Goal: Task Accomplishment & Management: Complete application form

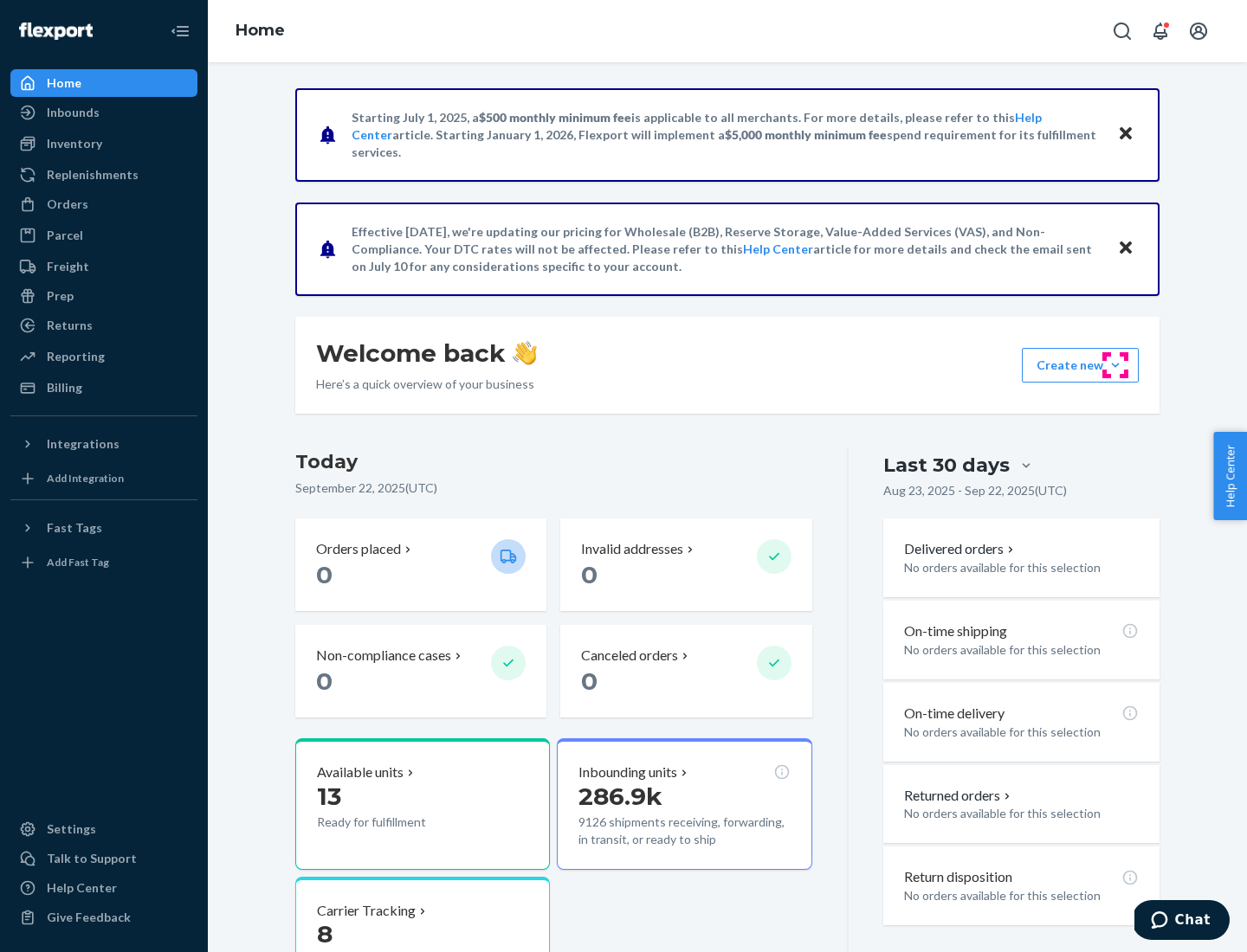
click at [1116, 366] on button "Create new Create new inbound Create new order Create new product" at bounding box center [1080, 366] width 117 height 35
click at [104, 112] on div "Inbounds" at bounding box center [103, 112] width 183 height 25
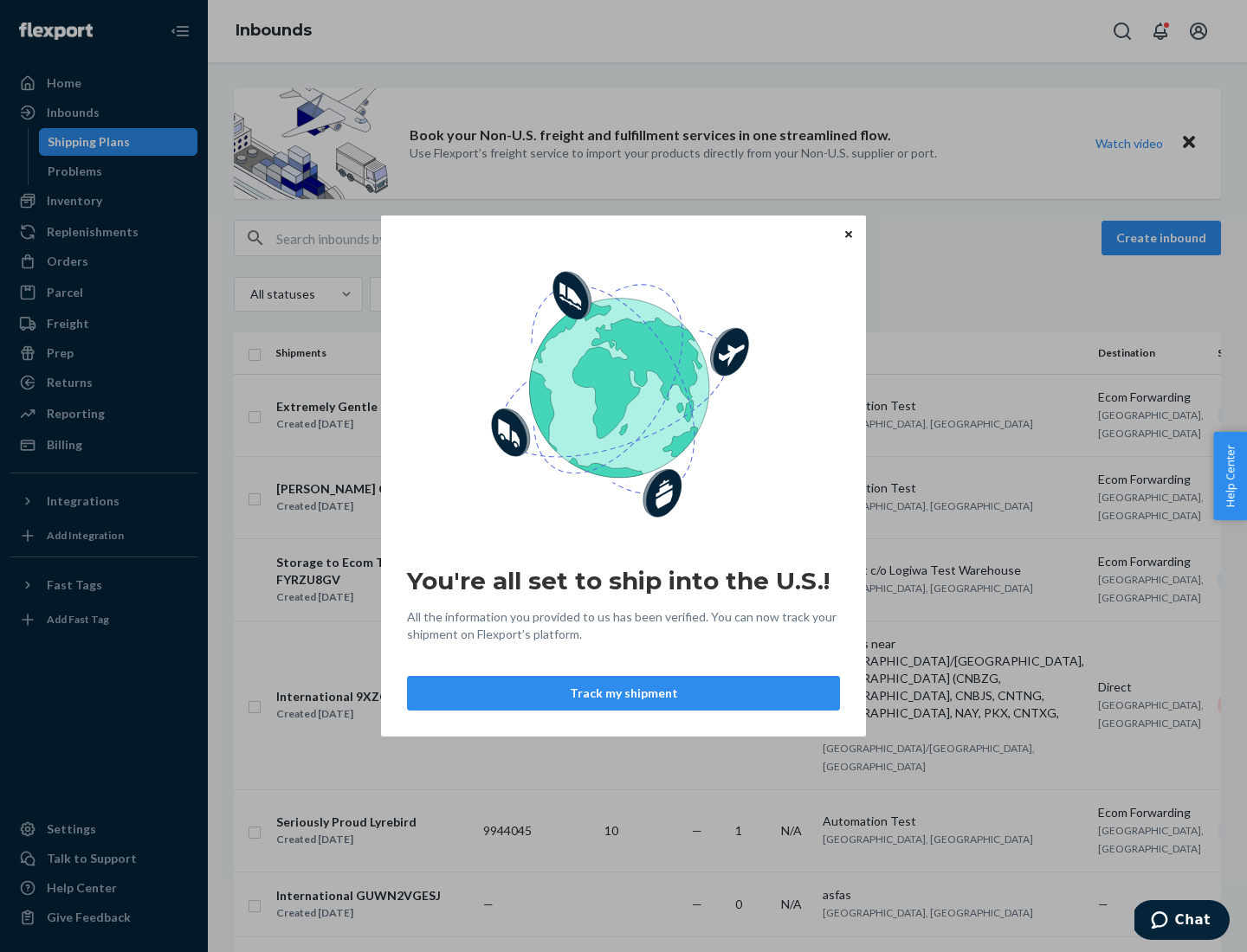
click at [847, 233] on icon "Close" at bounding box center [849, 234] width 7 height 7
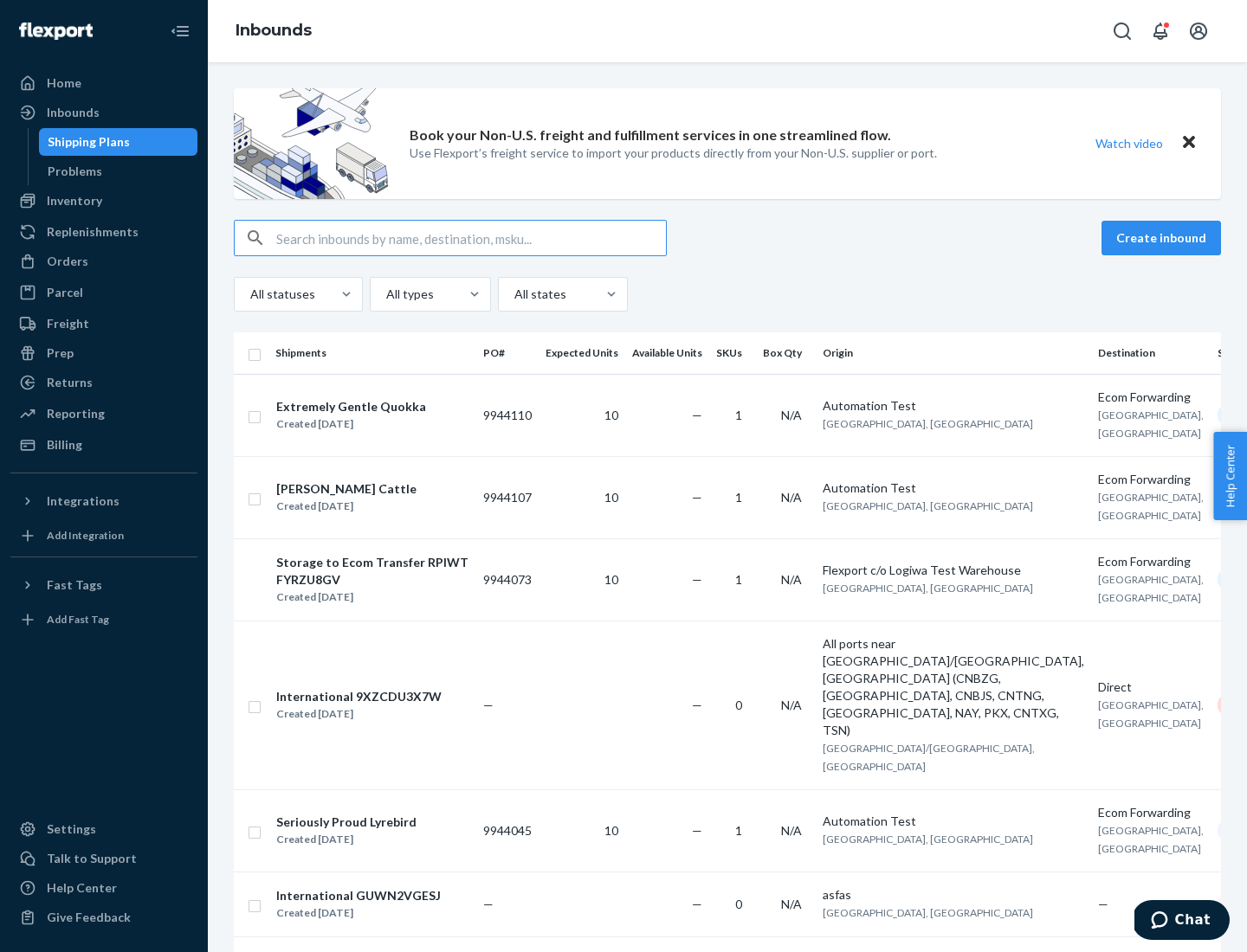
click at [1164, 238] on button "Create inbound" at bounding box center [1161, 238] width 120 height 35
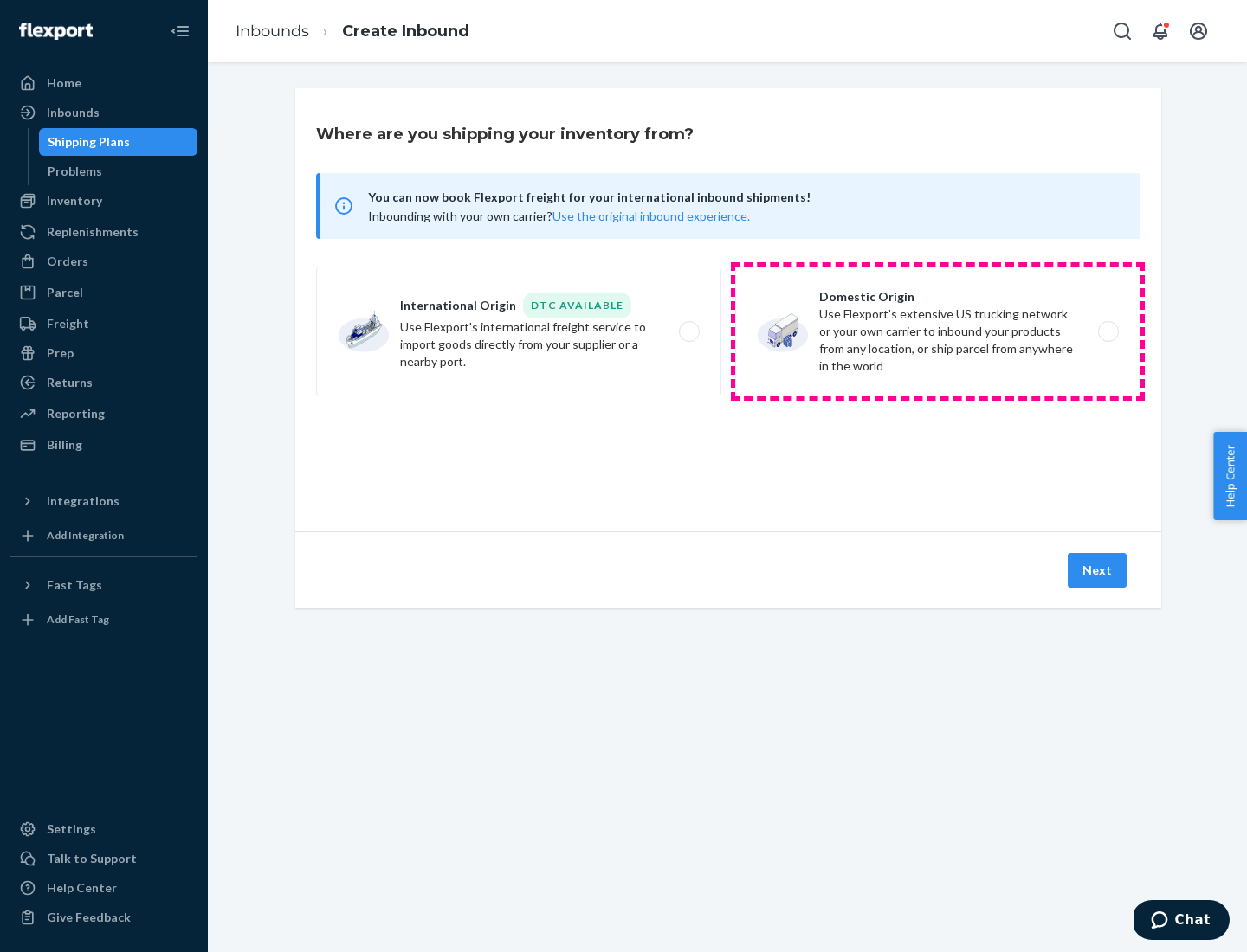
click at [938, 332] on label "Domestic Origin Use Flexport’s extensive US trucking network or your own carrie…" at bounding box center [938, 331] width 405 height 129
click at [1107, 332] on input "Domestic Origin Use Flexport’s extensive US trucking network or your own carrie…" at bounding box center [1113, 332] width 11 height 11
radio input "true"
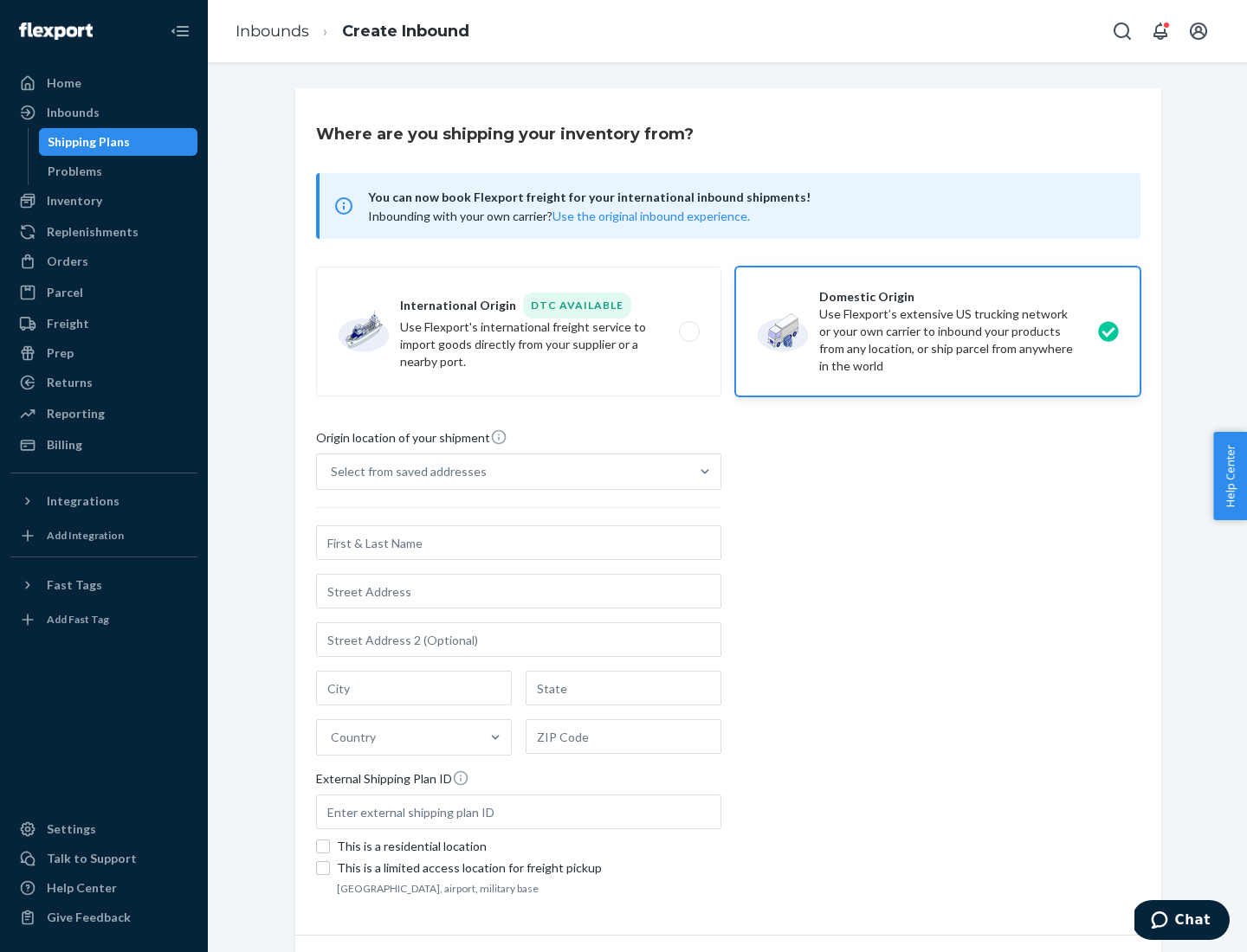
click at [504, 471] on div "Select from saved addresses" at bounding box center [503, 471] width 372 height 35
click at [333, 471] on input "Select from saved addresses" at bounding box center [332, 471] width 2 height 17
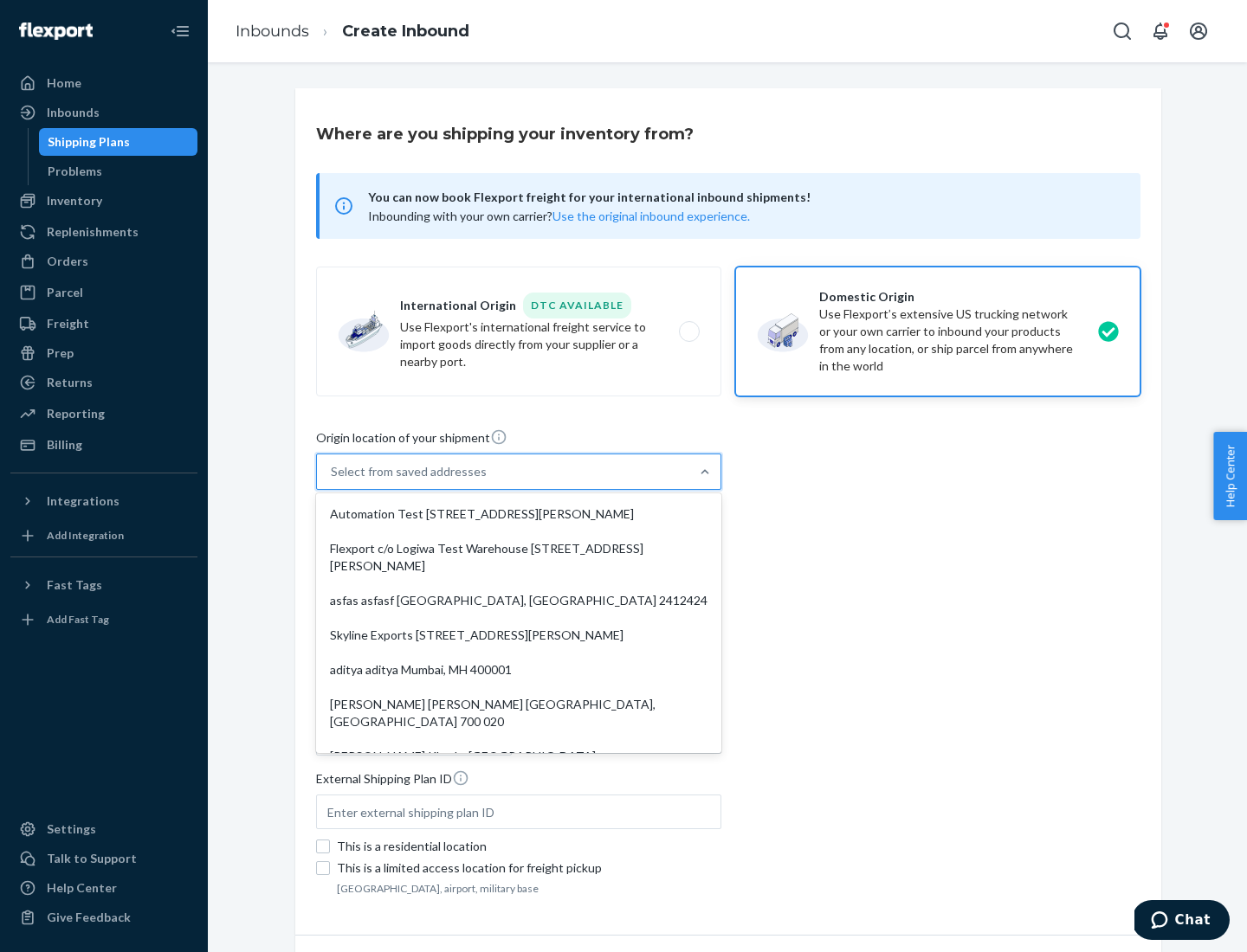
scroll to position [7, 0]
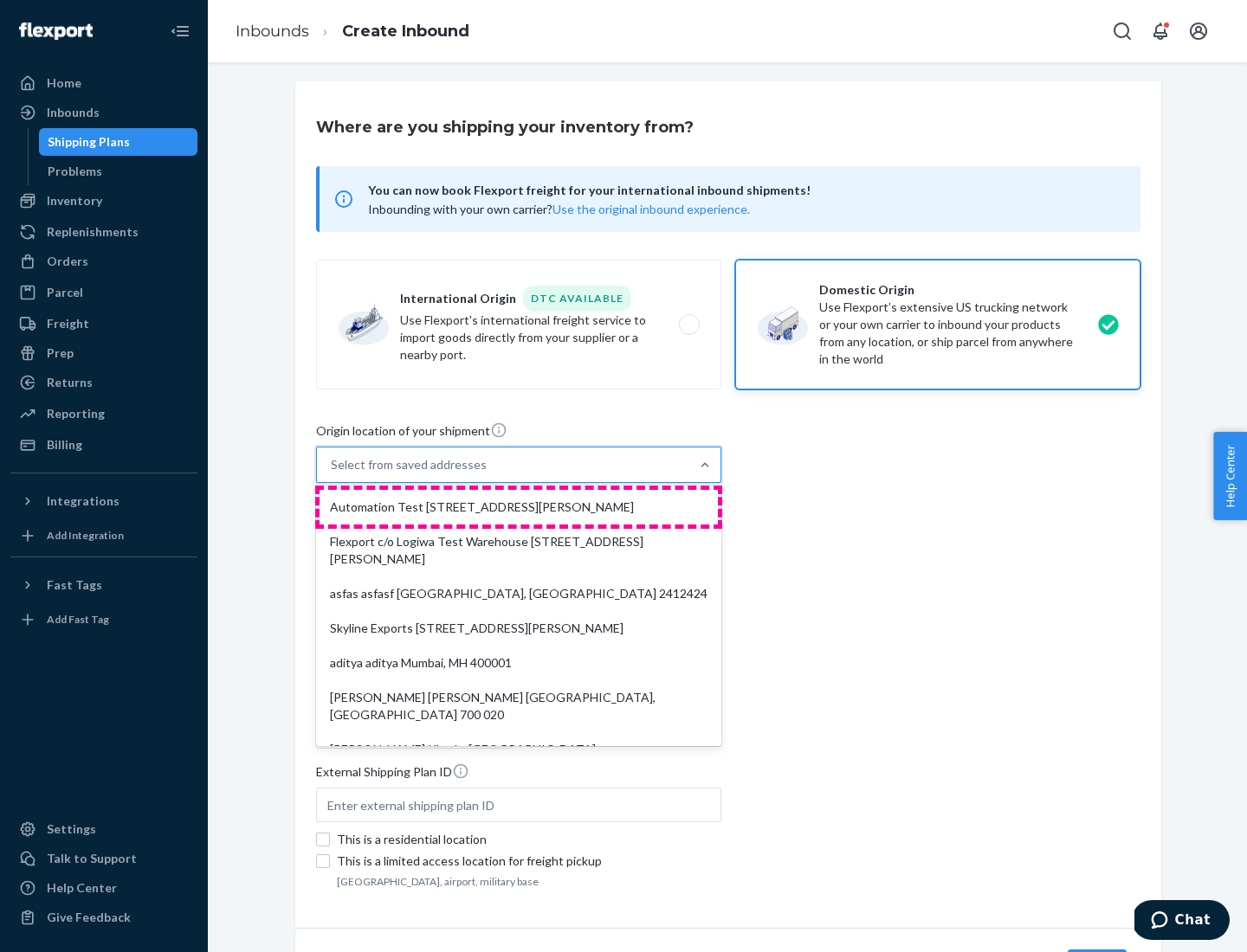
click at [519, 507] on div "Automation Test [STREET_ADDRESS][PERSON_NAME]" at bounding box center [518, 507] width 399 height 35
click at [333, 473] on input "option Automation Test [STREET_ADDRESS][PERSON_NAME]. 9 results available. Use …" at bounding box center [332, 464] width 2 height 17
type input "Automation Test"
type input "9th Floor"
type input "[GEOGRAPHIC_DATA]"
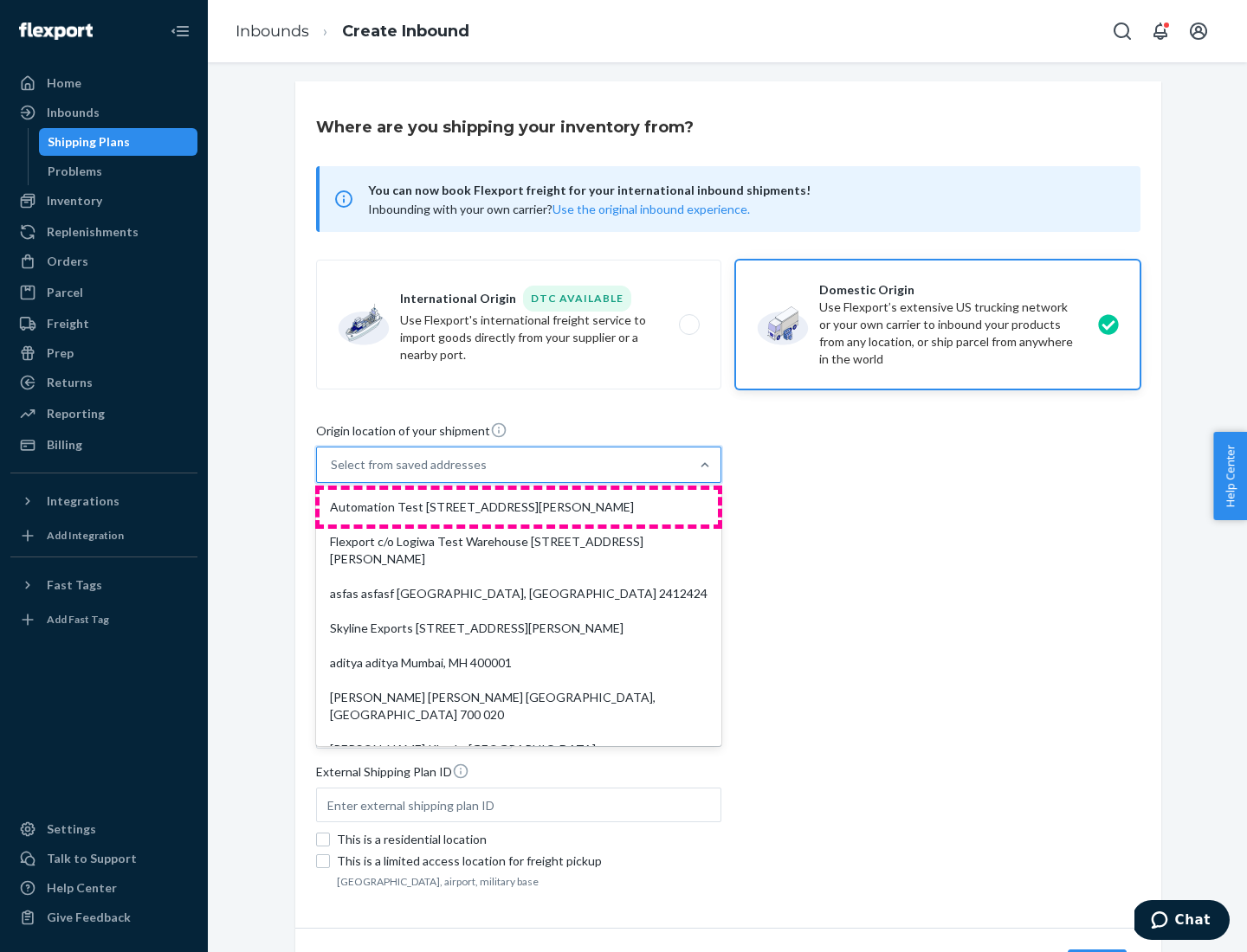
type input "CA"
type input "94104"
type input "[STREET_ADDRESS][PERSON_NAME]"
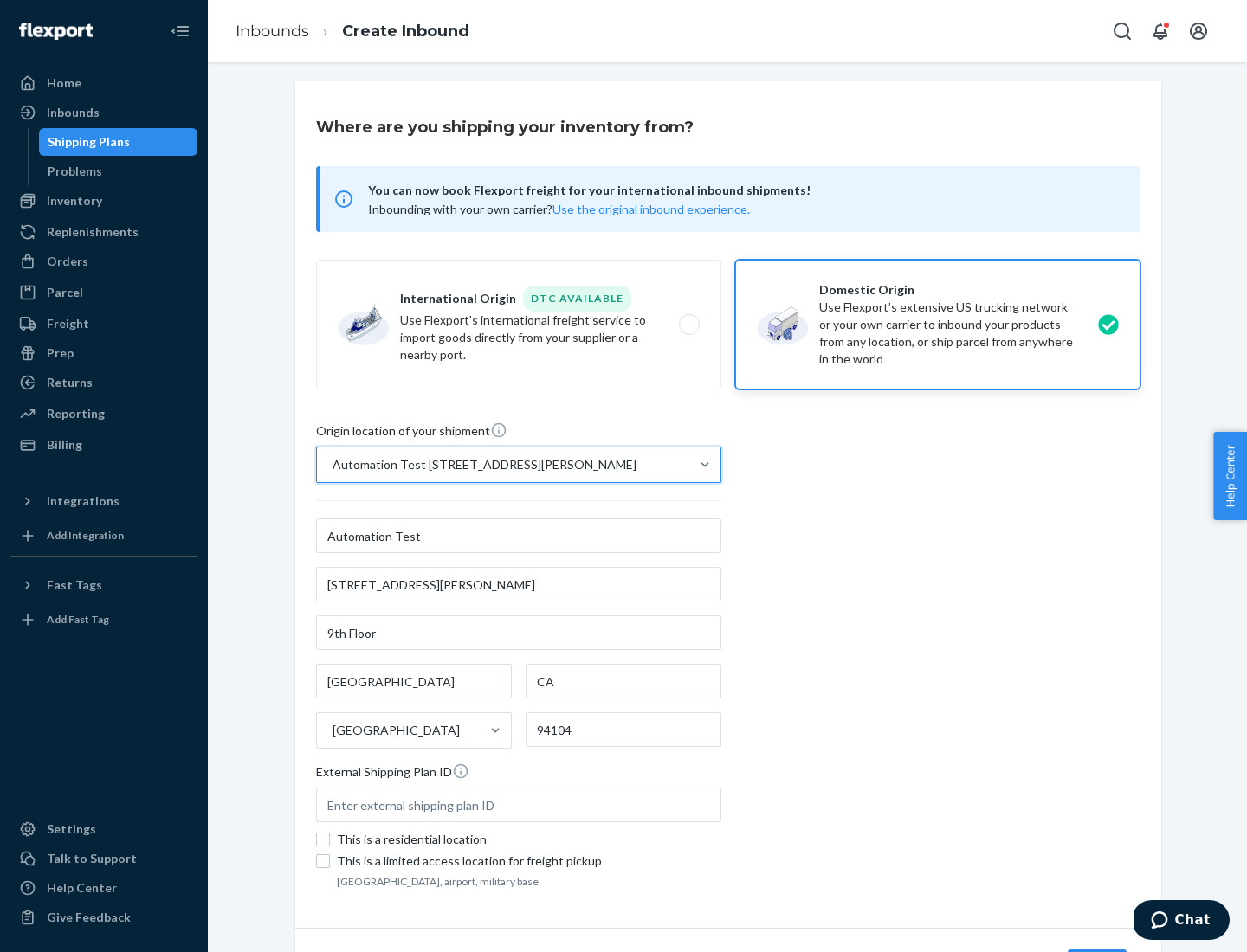
scroll to position [101, 0]
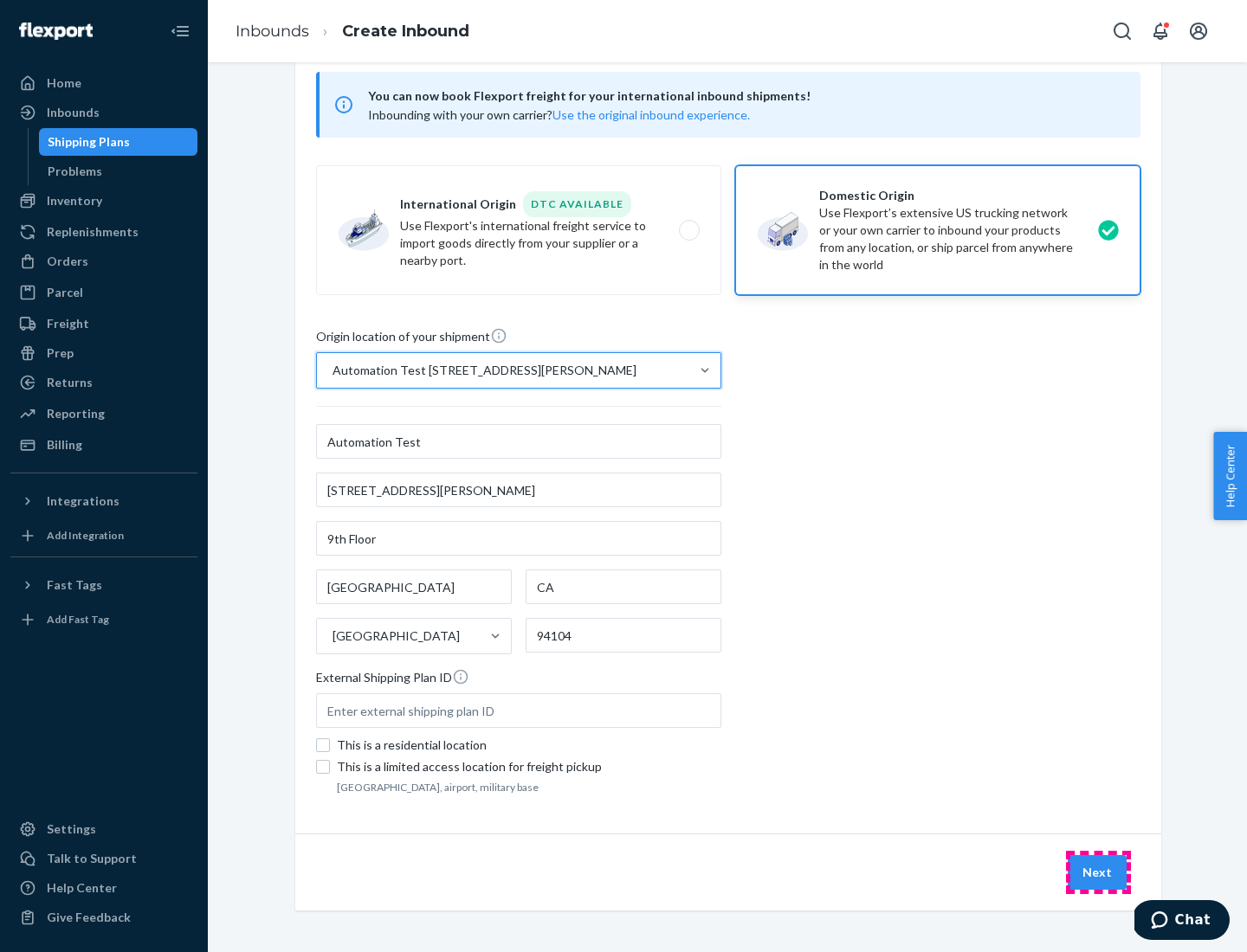
click at [1098, 873] on button "Next" at bounding box center [1097, 873] width 59 height 35
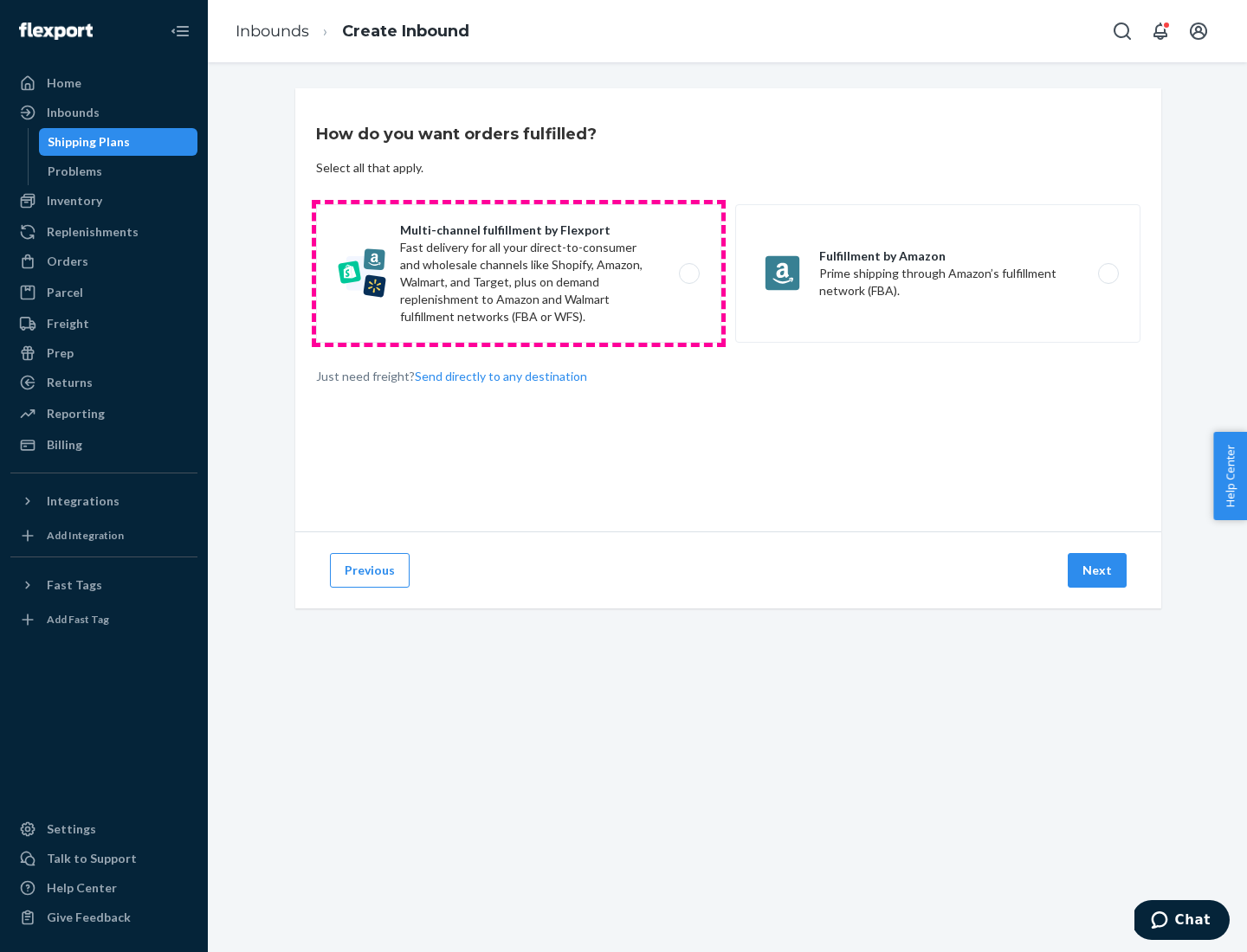
click at [519, 274] on label "Multi-channel fulfillment by Flexport Fast delivery for all your direct-to-cons…" at bounding box center [519, 274] width 405 height 139
click at [689, 274] on input "Multi-channel fulfillment by Flexport Fast delivery for all your direct-to-cons…" at bounding box center [694, 274] width 11 height 11
radio input "true"
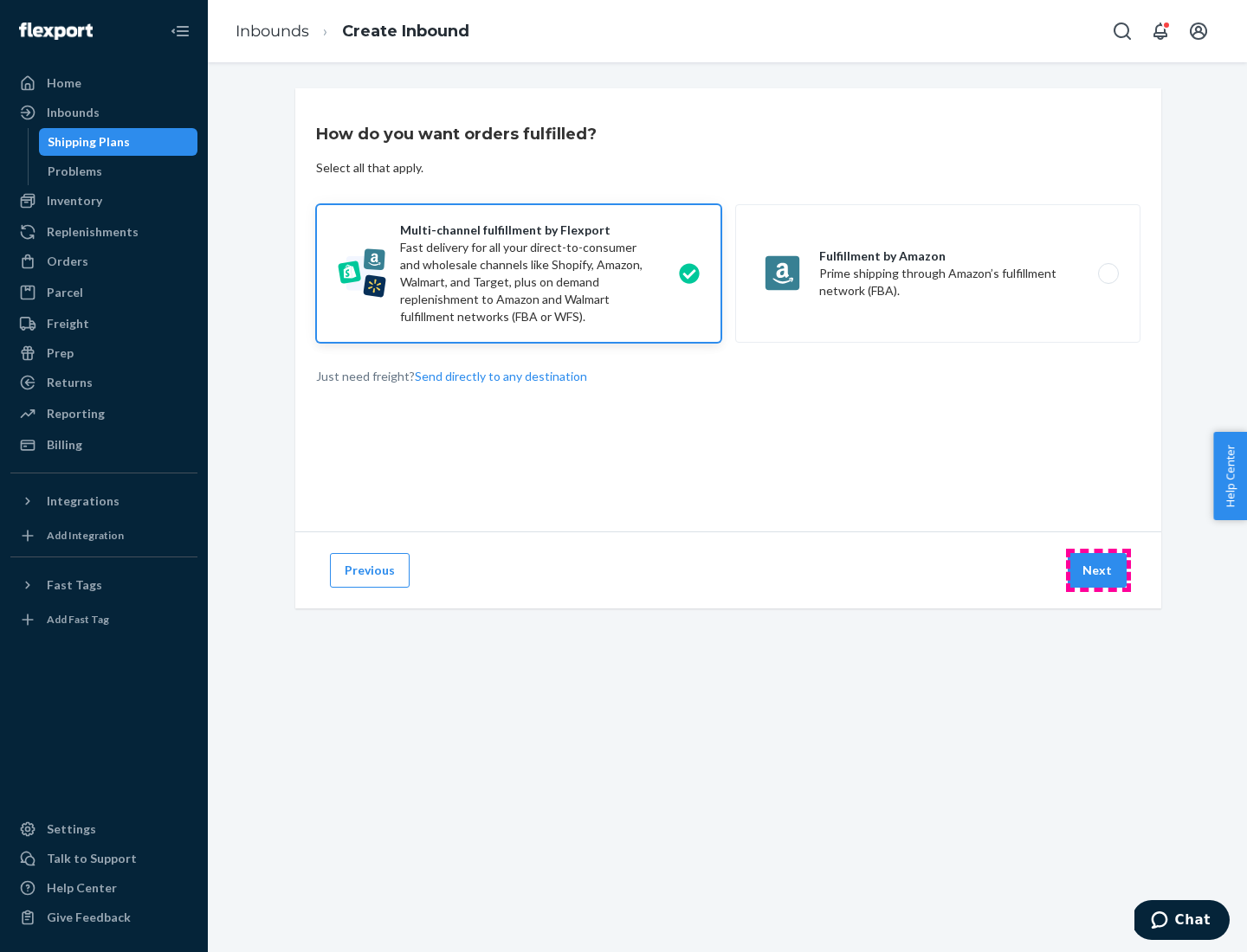
click at [1098, 571] on button "Next" at bounding box center [1097, 571] width 59 height 35
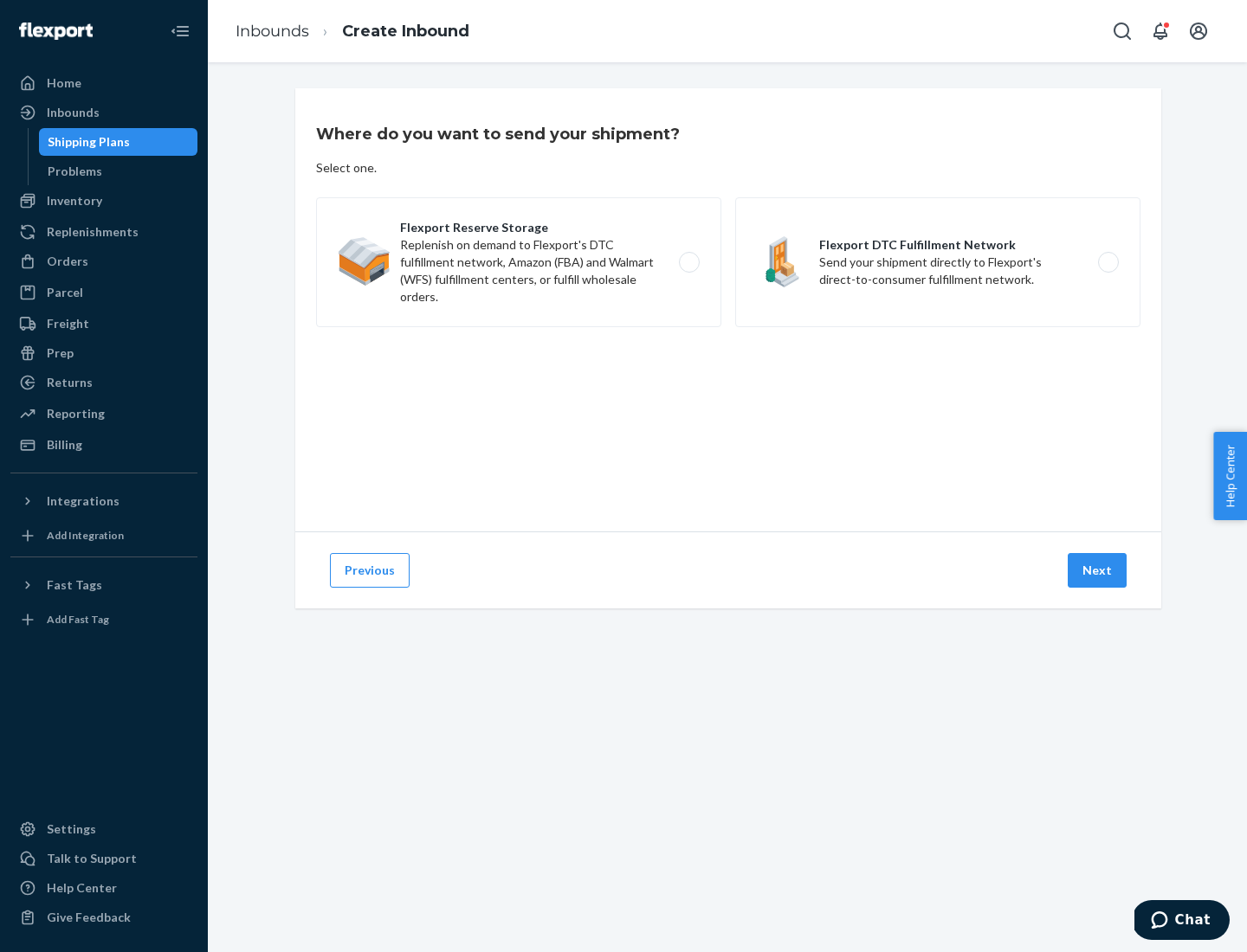
click at [519, 263] on label "Flexport Reserve Storage Replenish on demand to Flexport's DTC fulfillment netw…" at bounding box center [519, 262] width 405 height 129
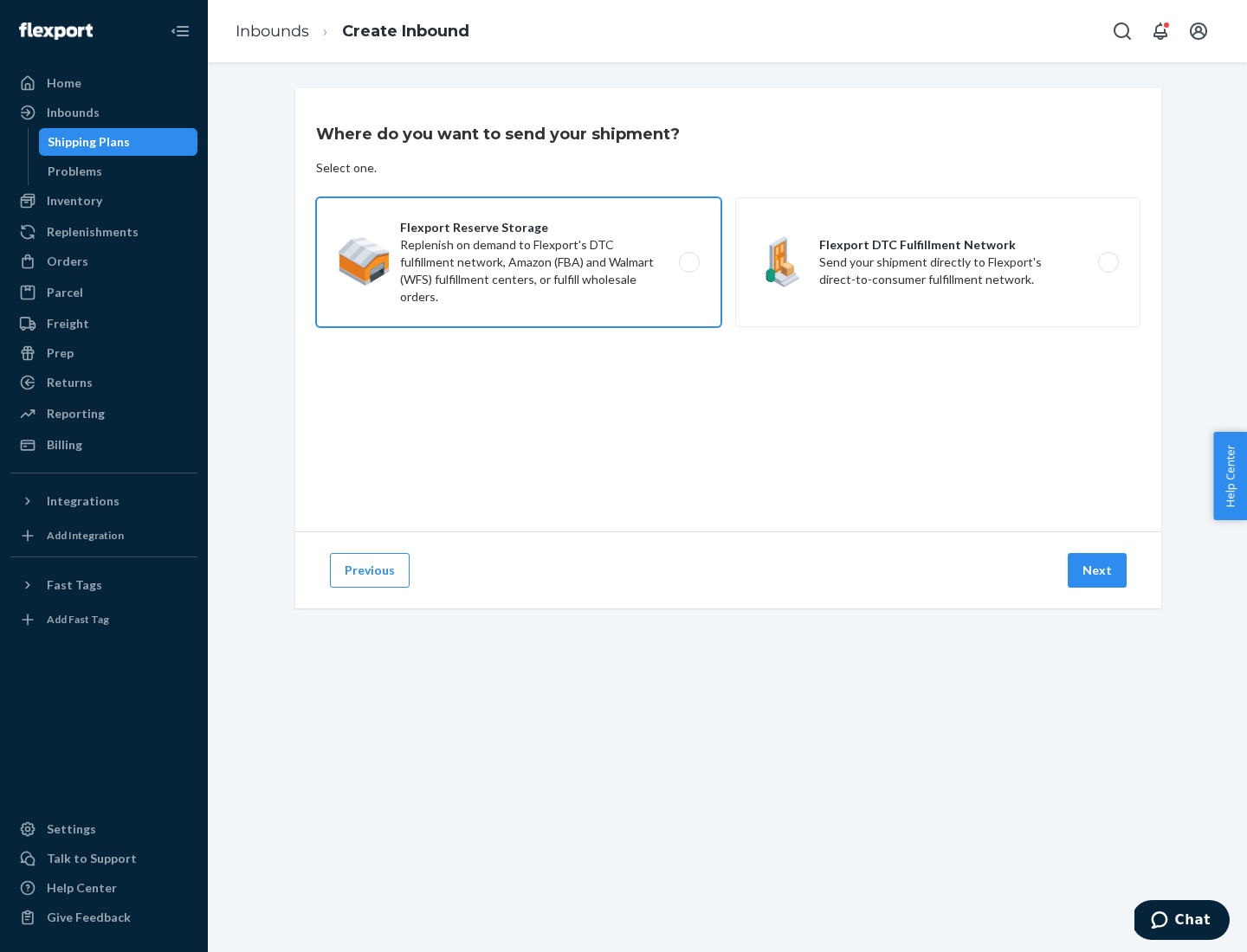
click at [689, 263] on input "Flexport Reserve Storage Replenish on demand to Flexport's DTC fulfillment netw…" at bounding box center [694, 263] width 11 height 11
radio input "true"
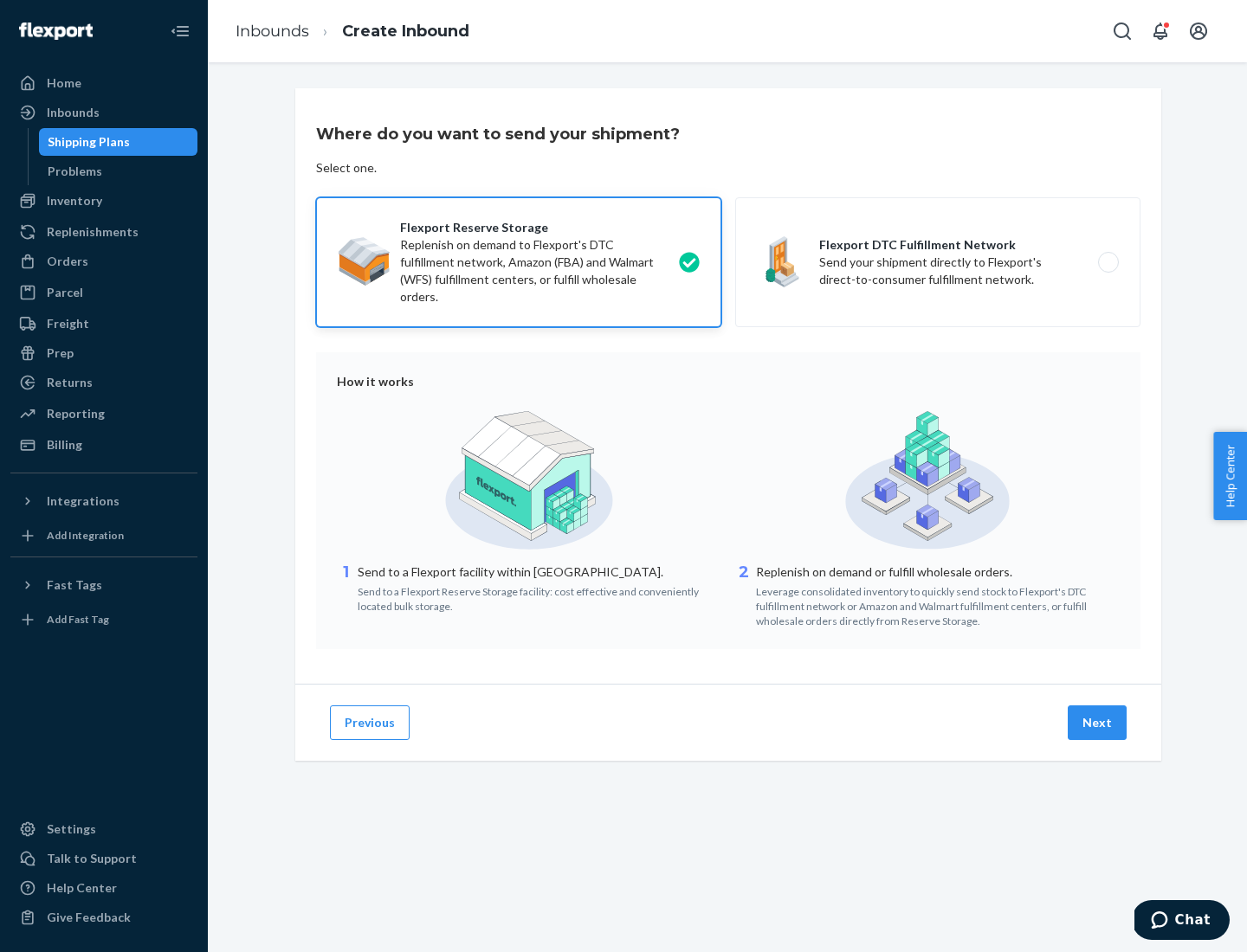
click at [1098, 723] on button "Next" at bounding box center [1097, 723] width 59 height 35
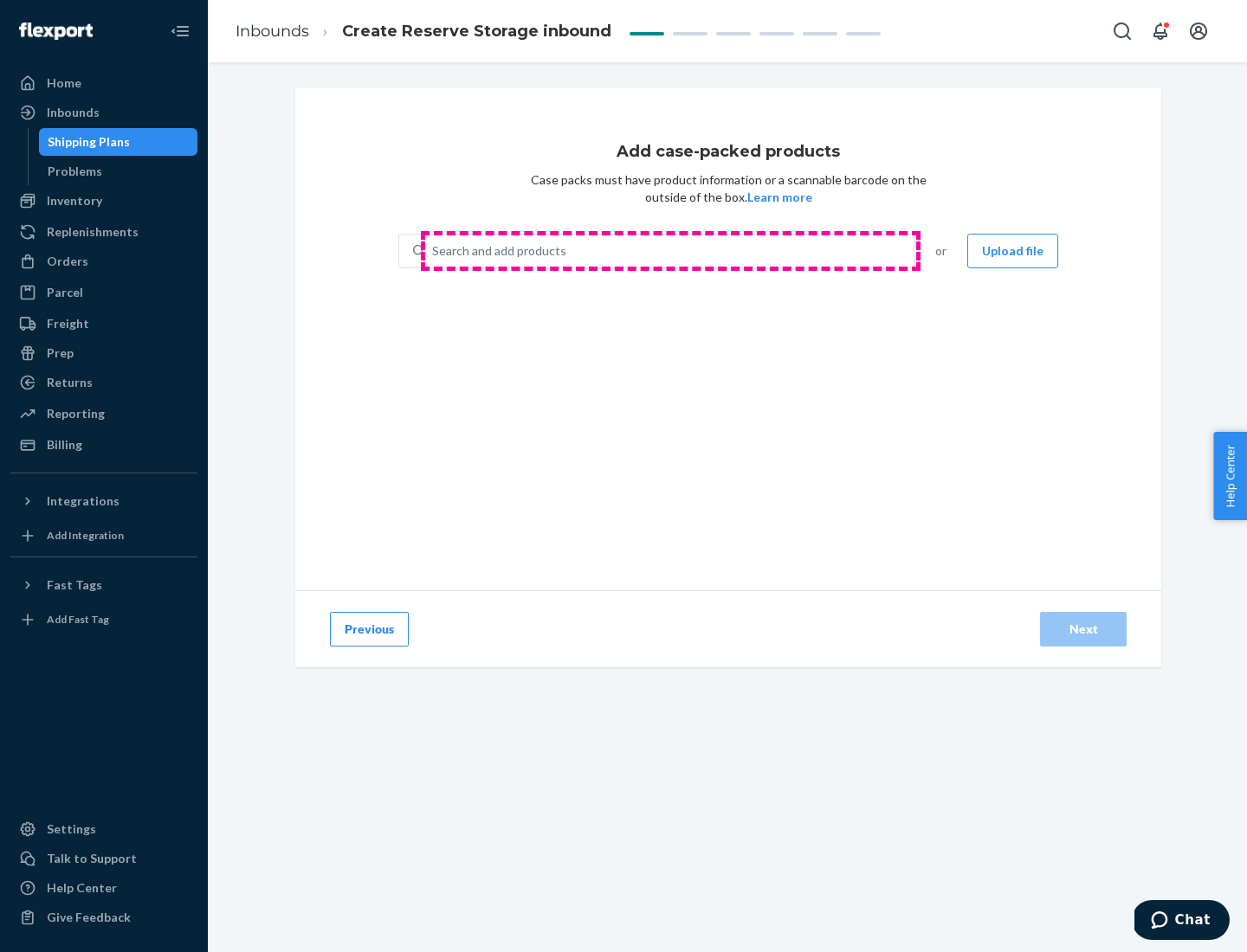
click at [670, 251] on div "Search and add products" at bounding box center [669, 251] width 488 height 31
click at [434, 251] on input "Search and add products" at bounding box center [433, 251] width 2 height 17
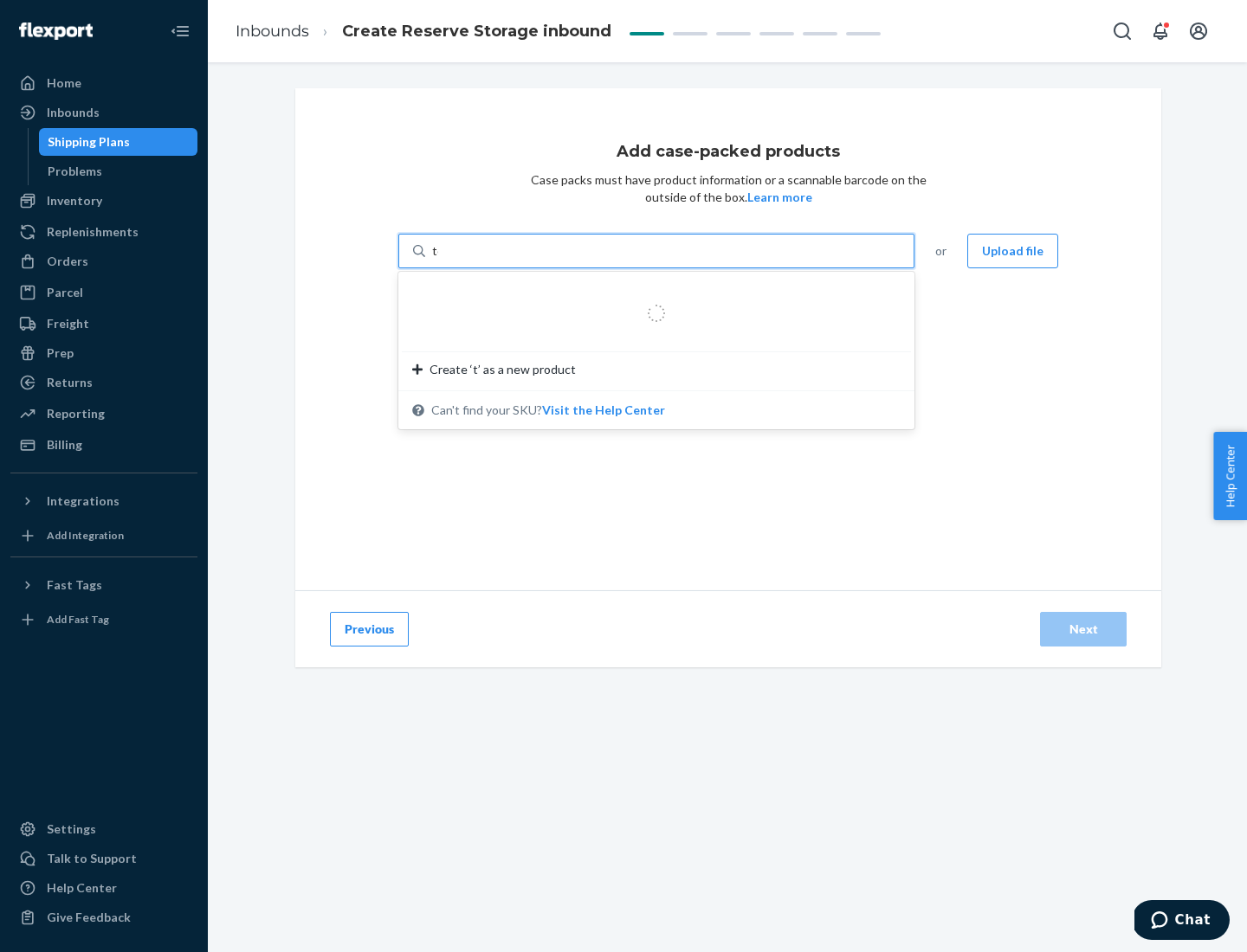
type input "test-syn"
click at [650, 293] on div "test - syn - test" at bounding box center [649, 292] width 474 height 17
click at [477, 260] on input "test-syn" at bounding box center [454, 251] width 45 height 17
type input "1"
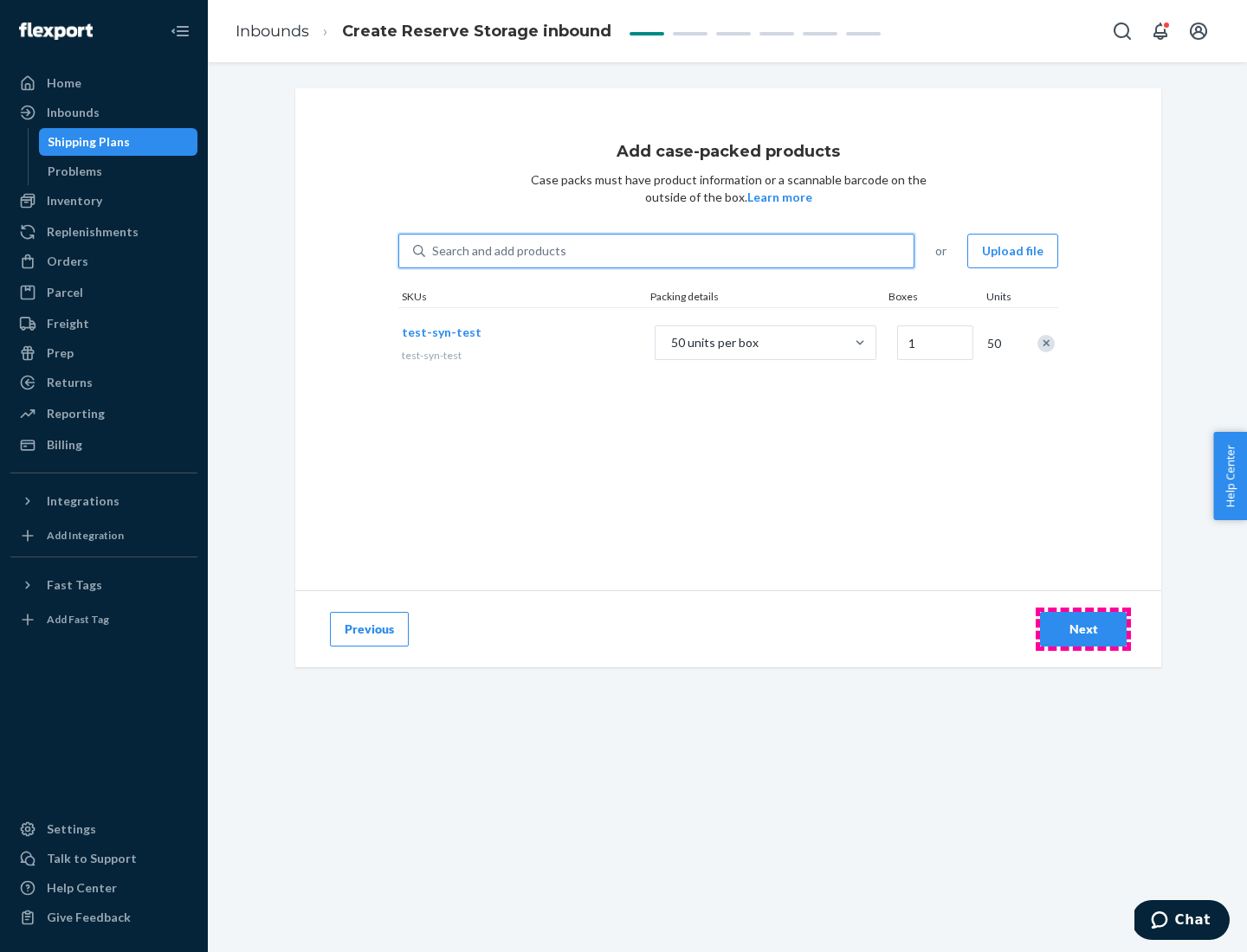
click at [1084, 629] on div "Next" at bounding box center [1083, 629] width 57 height 17
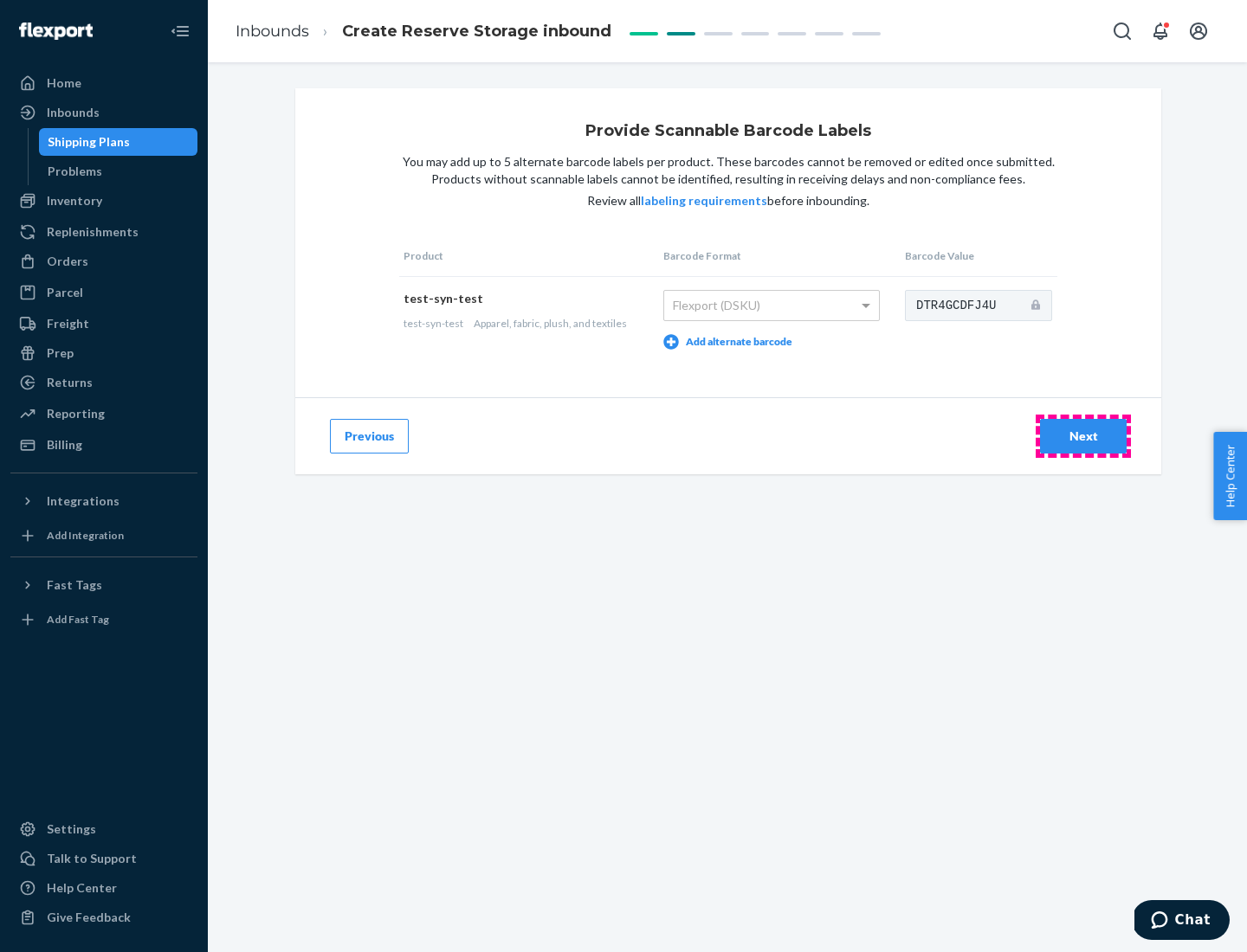
click at [1084, 436] on div "Next" at bounding box center [1083, 436] width 57 height 17
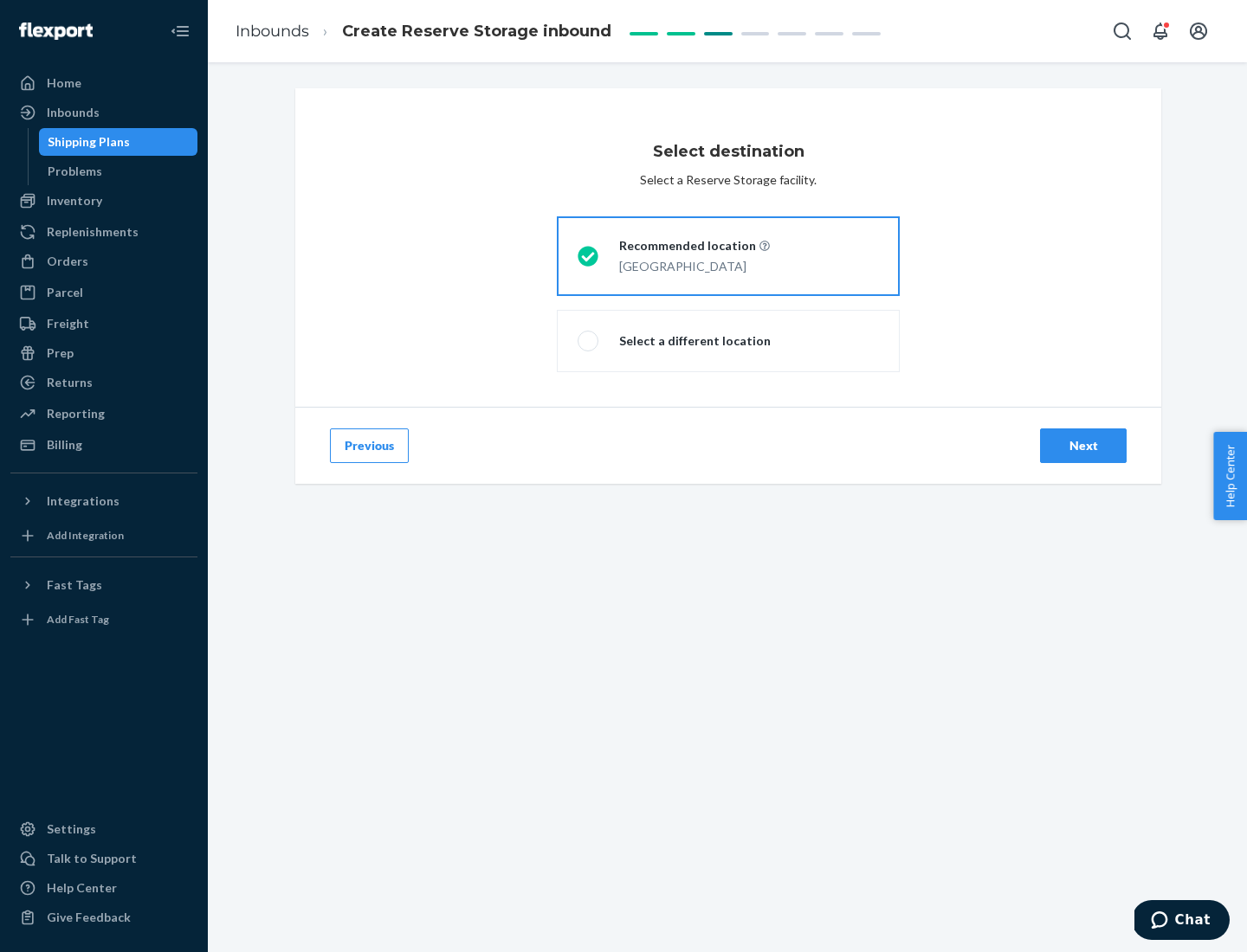
click at [1084, 446] on div "Next" at bounding box center [1083, 445] width 57 height 17
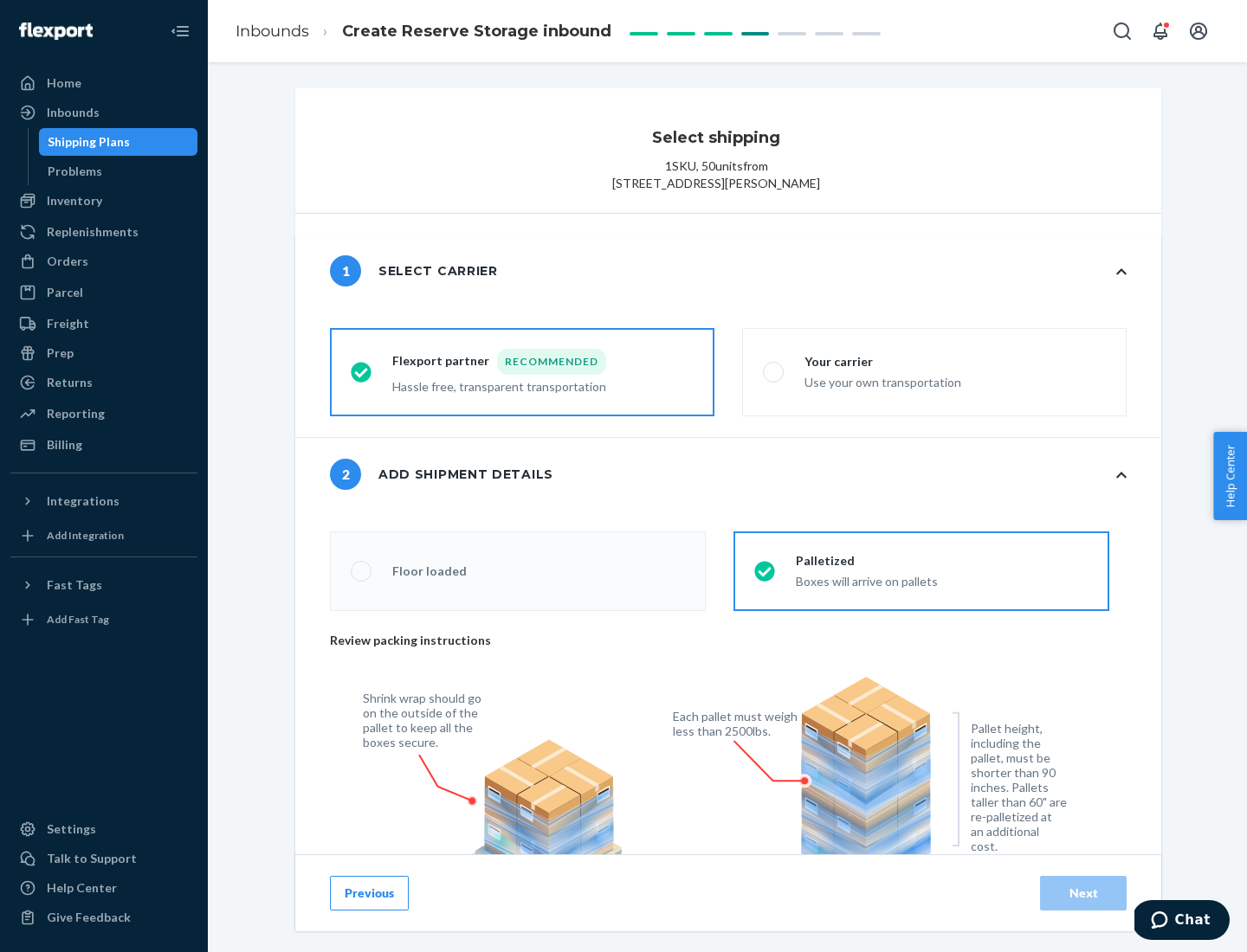
radio input "false"
type input "1"
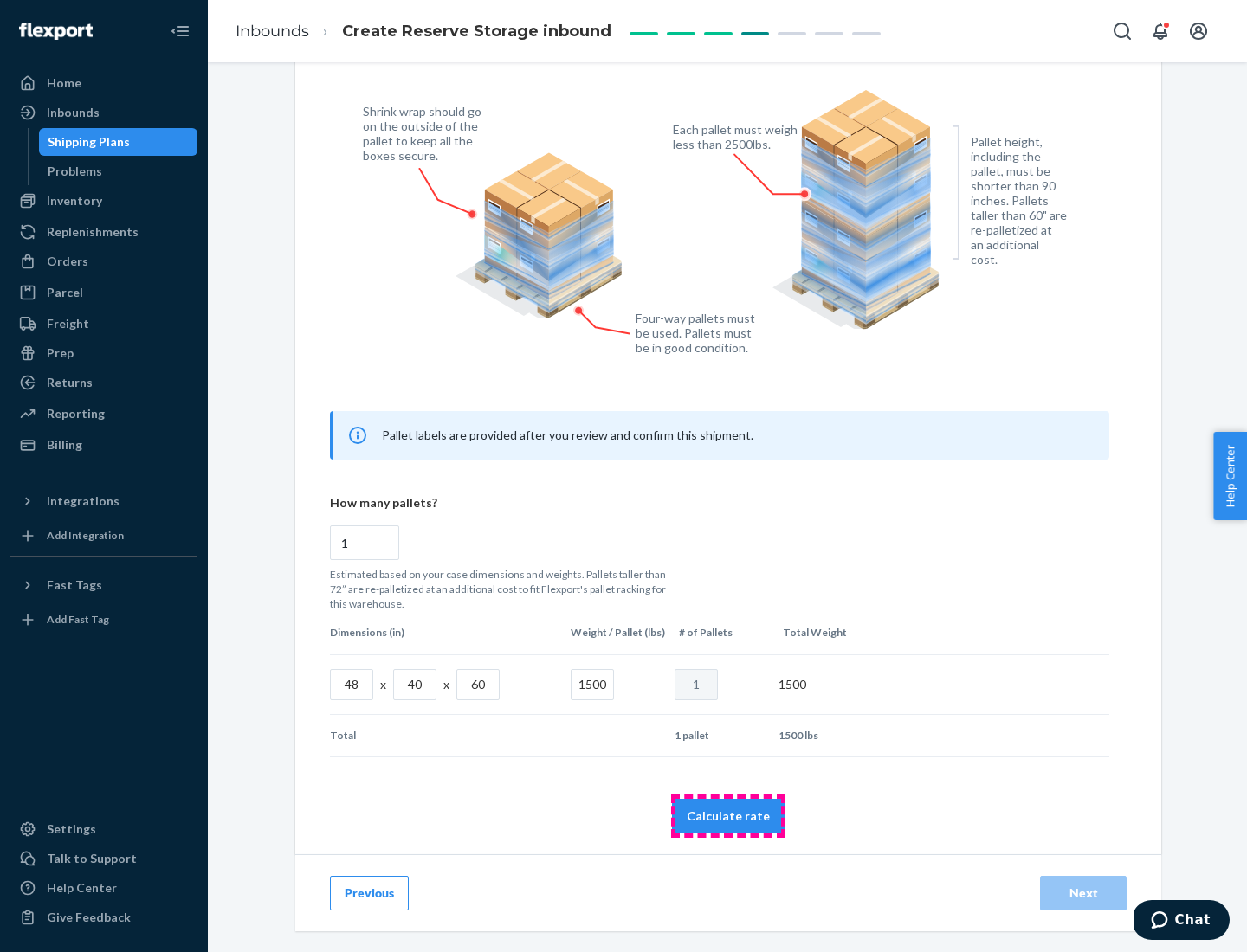
click at [728, 815] on button "Calculate rate" at bounding box center [728, 816] width 112 height 35
radio input "false"
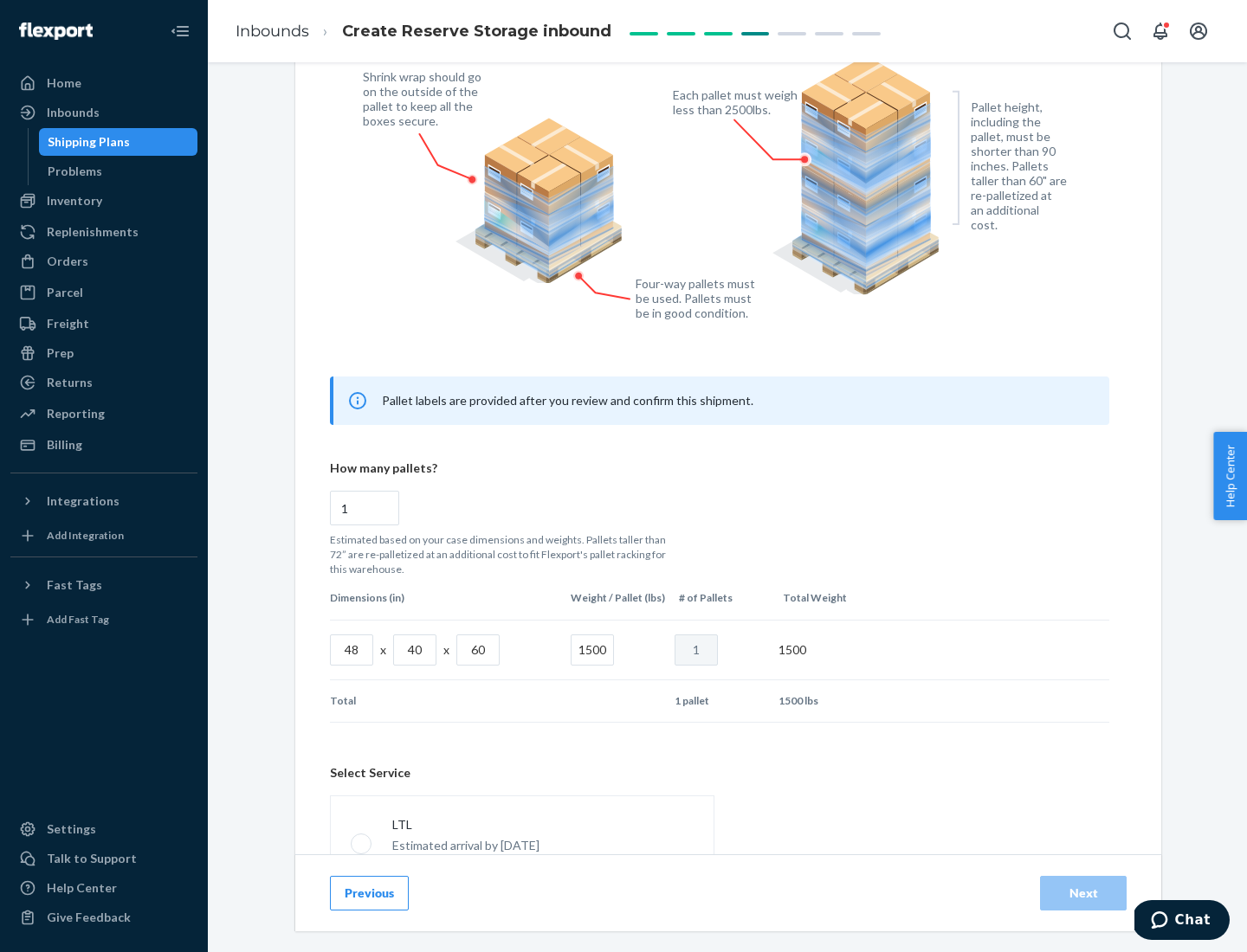
scroll to position [765, 0]
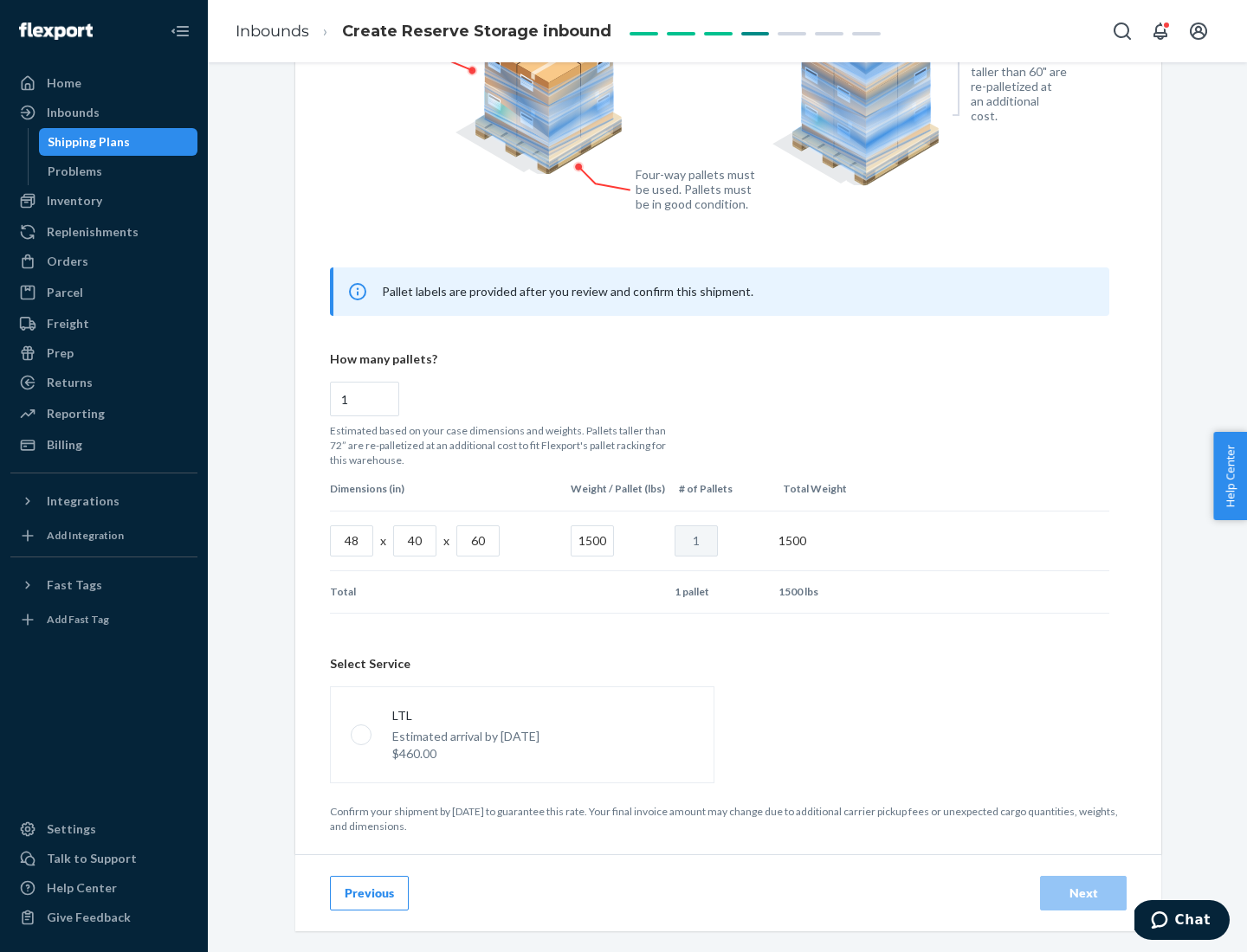
click at [521, 734] on p "Estimated arrival by [DATE]" at bounding box center [465, 736] width 147 height 17
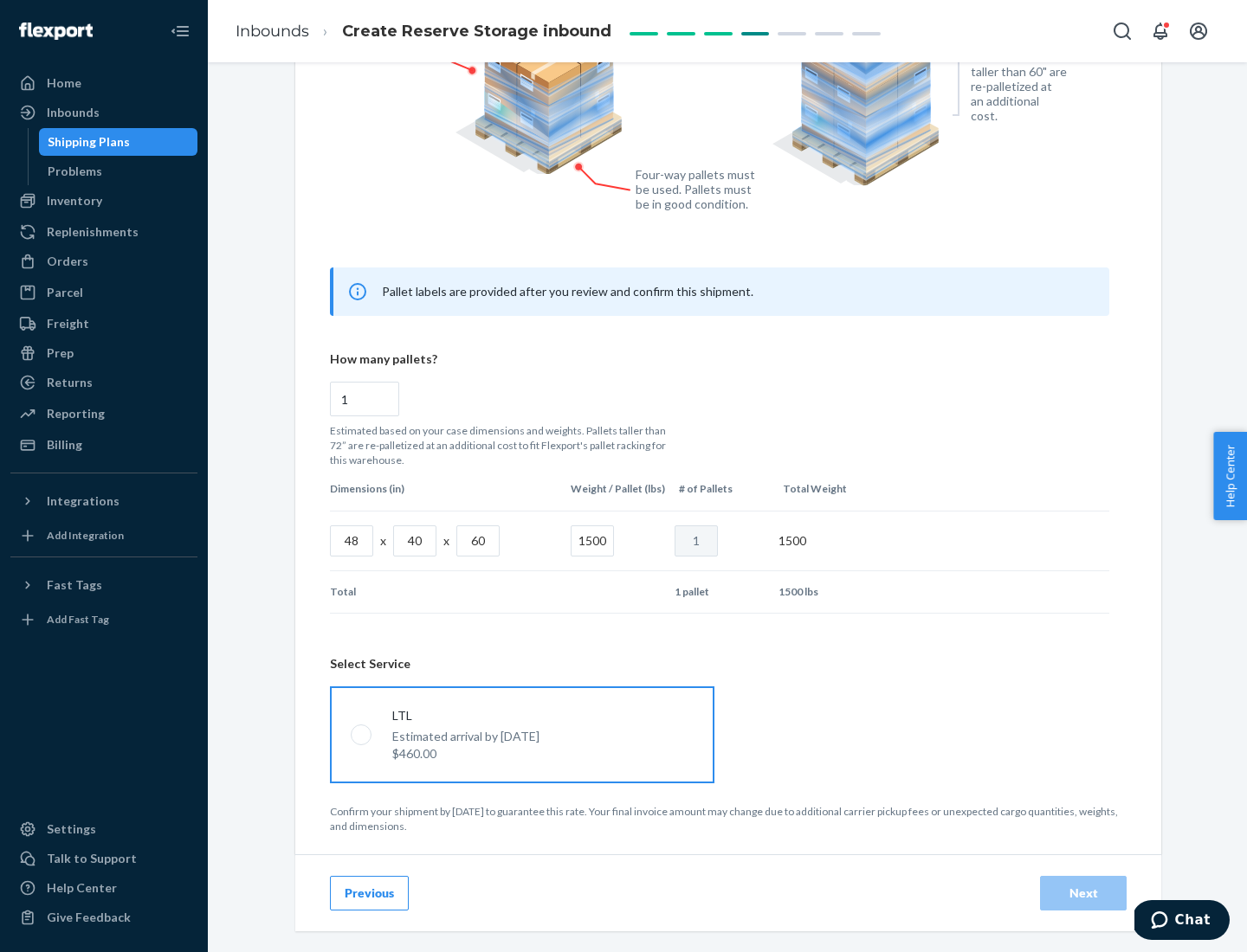
click at [362, 734] on input "LTL Estimated arrival by [DATE] $460.00" at bounding box center [356, 734] width 11 height 11
radio input "true"
radio input "false"
click at [1084, 893] on div "Next" at bounding box center [1083, 893] width 57 height 17
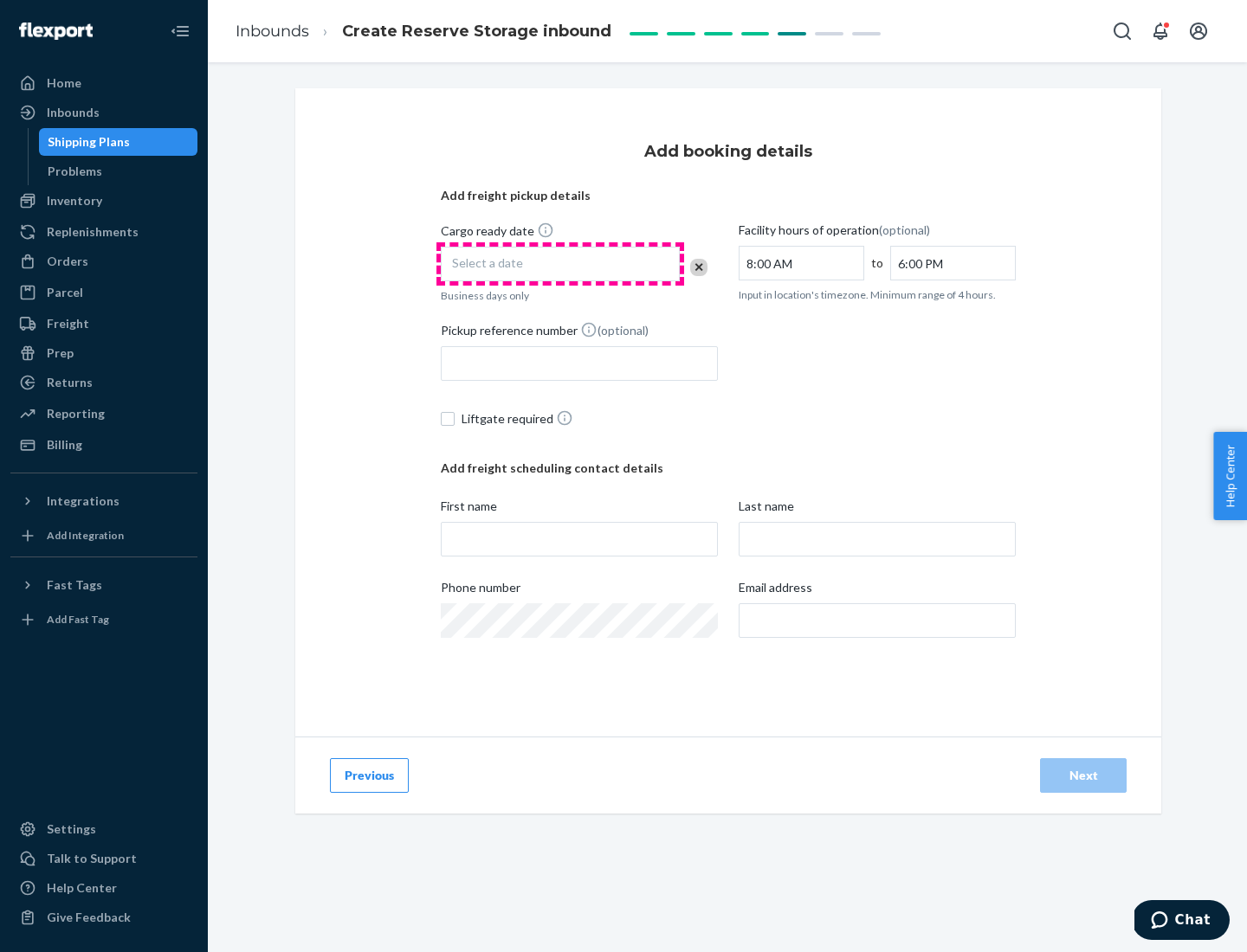
click at [560, 264] on div "Select a date" at bounding box center [560, 264] width 239 height 35
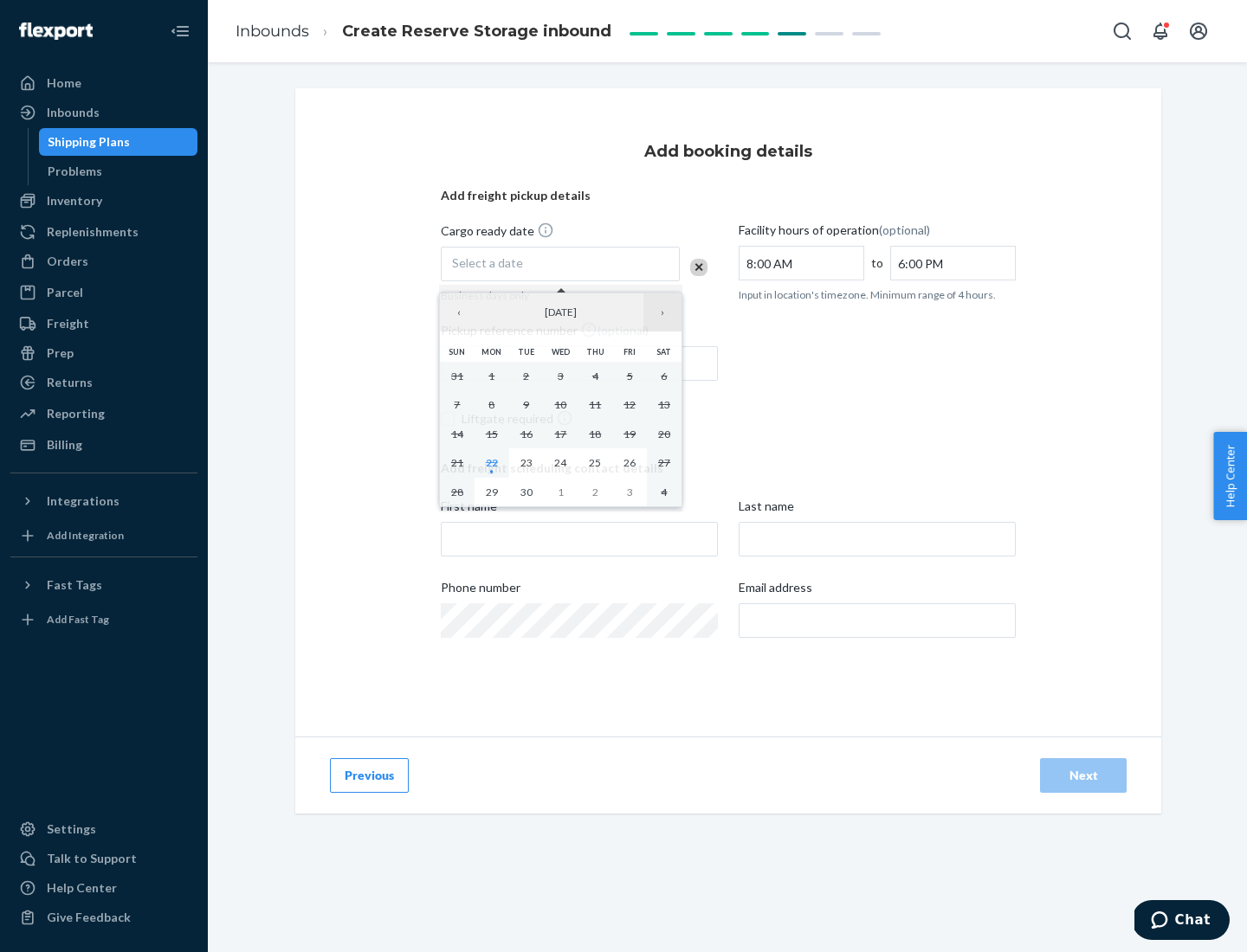
click at [662, 313] on button "›" at bounding box center [662, 313] width 38 height 38
click at [595, 462] on abbr "23" at bounding box center [595, 462] width 12 height 13
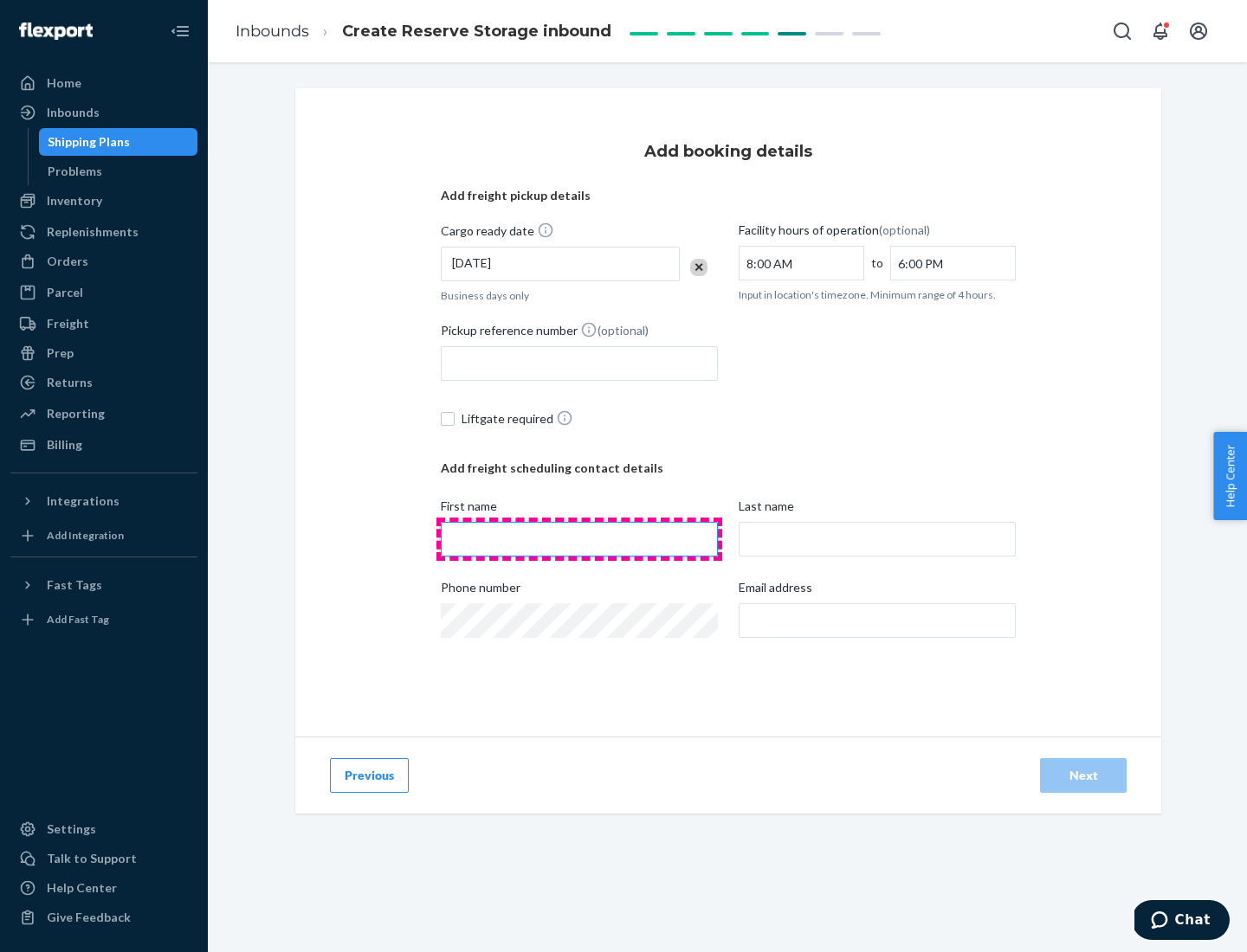
click at [579, 539] on input "First name" at bounding box center [579, 539] width 277 height 35
type input "[PERSON_NAME]"
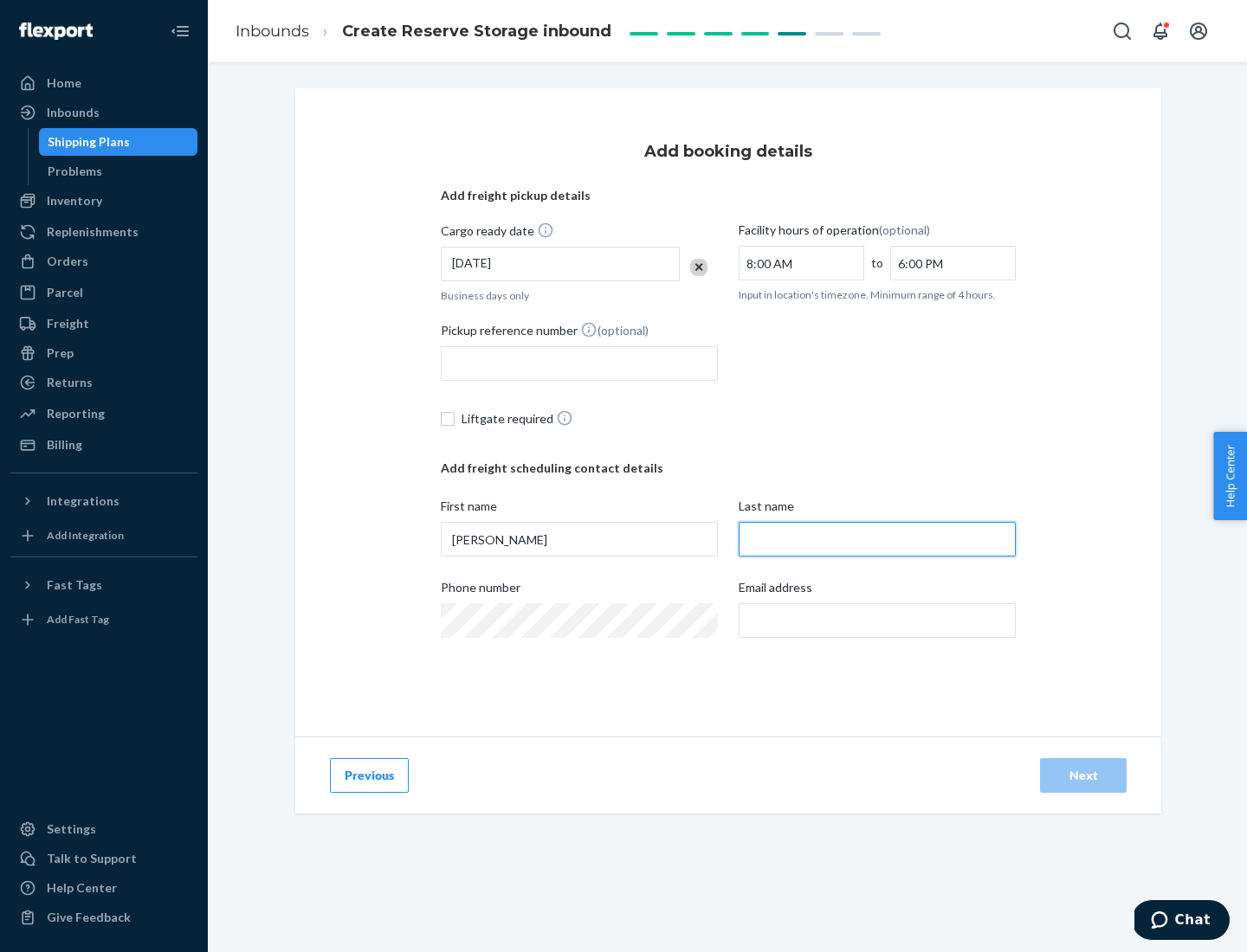
click at [878, 539] on input "Last name" at bounding box center [878, 539] width 277 height 35
type input "Doe"
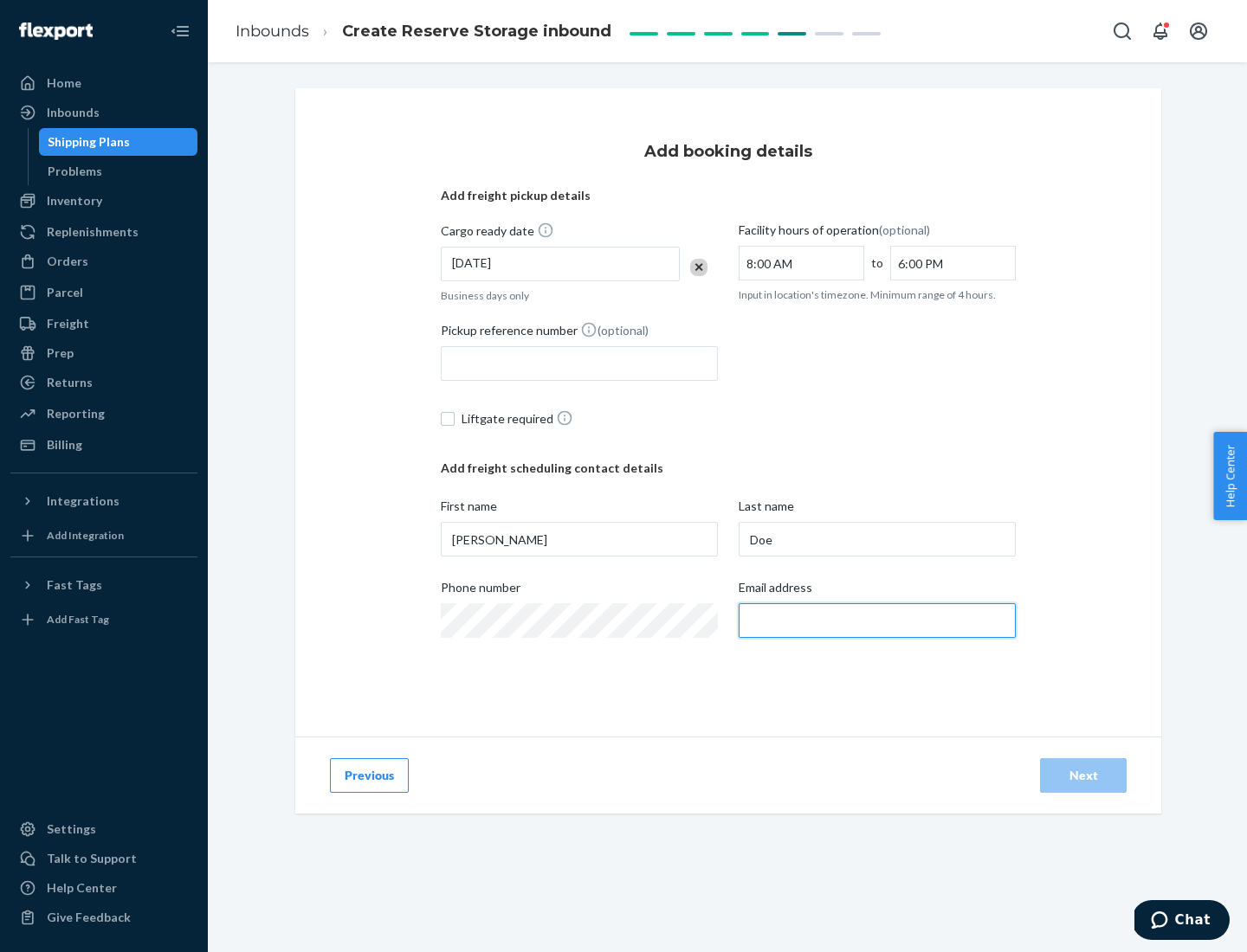
click at [878, 621] on input "Email address" at bounding box center [878, 621] width 277 height 35
type input "[EMAIL_ADDRESS][DOMAIN_NAME]"
click at [1084, 776] on div "Next" at bounding box center [1083, 775] width 57 height 17
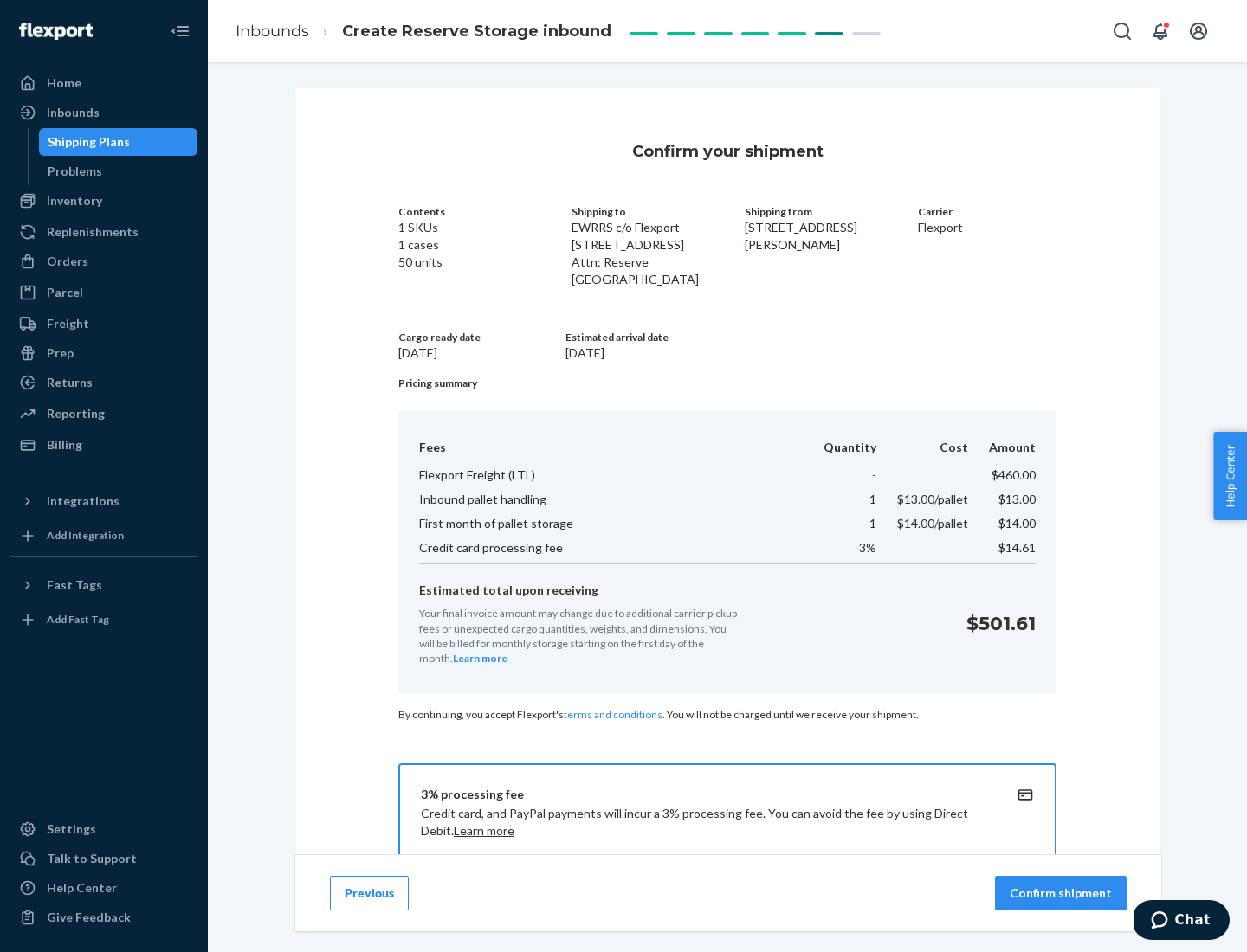
scroll to position [249, 0]
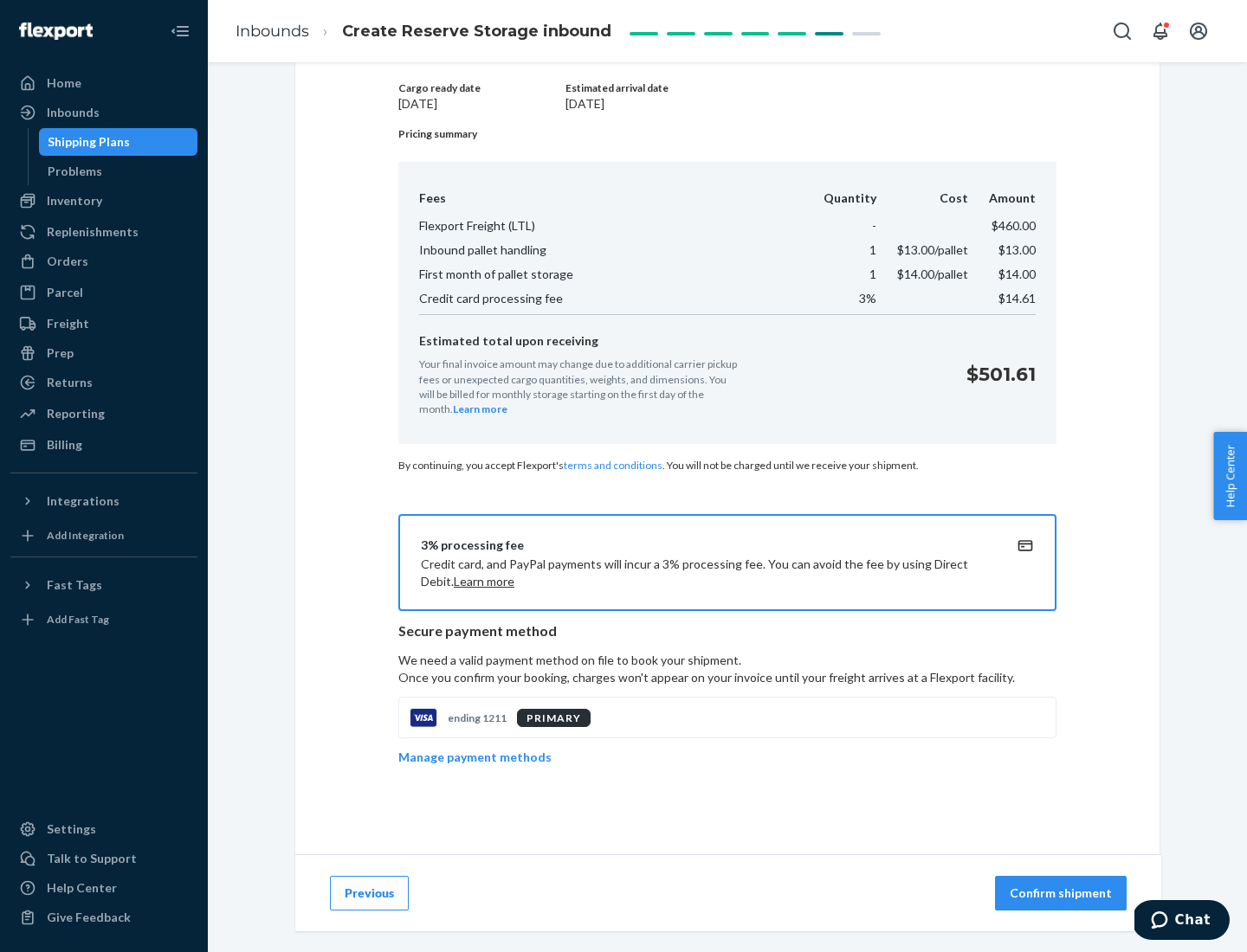
click at [1063, 894] on p "Confirm shipment" at bounding box center [1061, 893] width 102 height 17
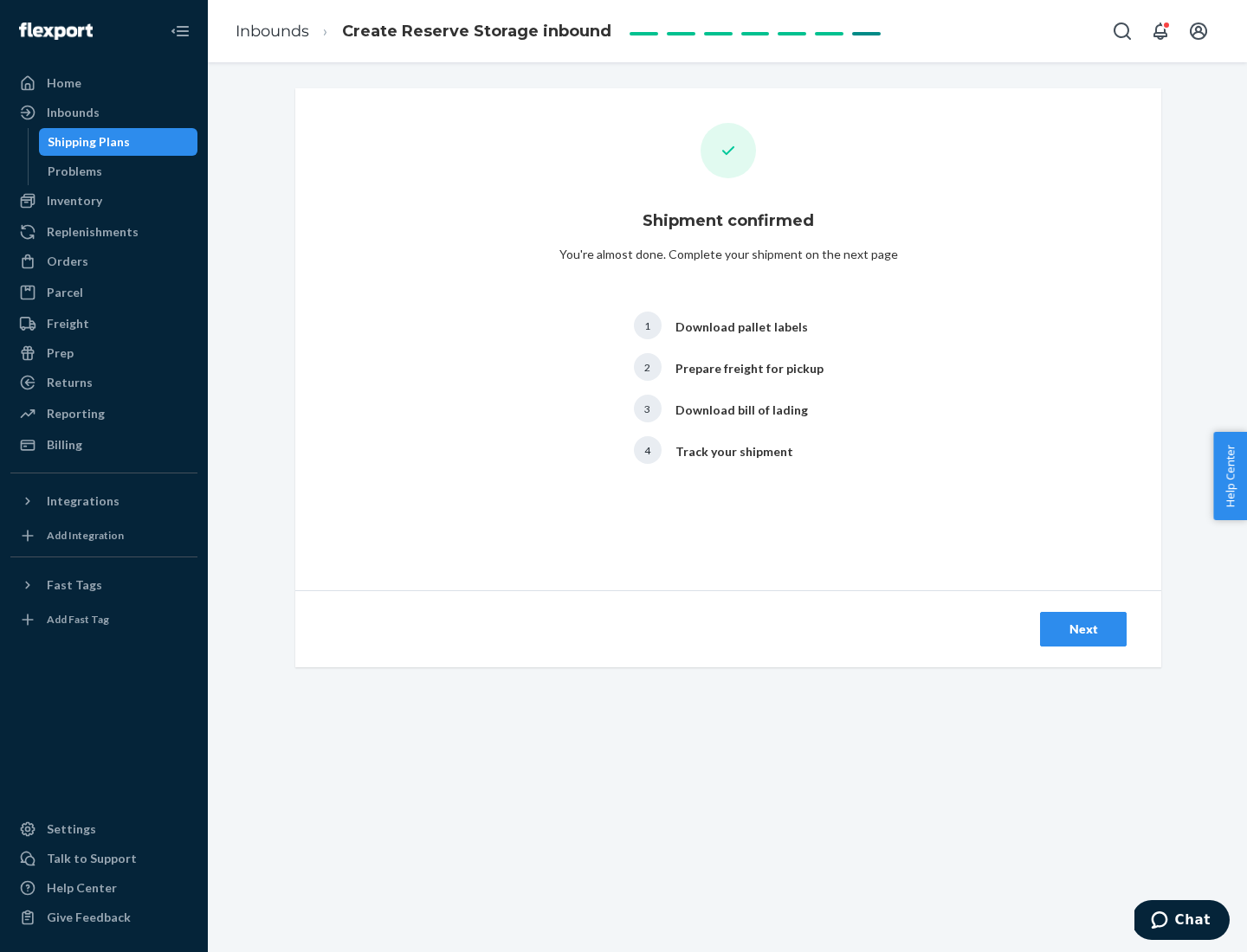
click at [1084, 629] on div "Next" at bounding box center [1083, 629] width 57 height 17
